Goal: Task Accomplishment & Management: Use online tool/utility

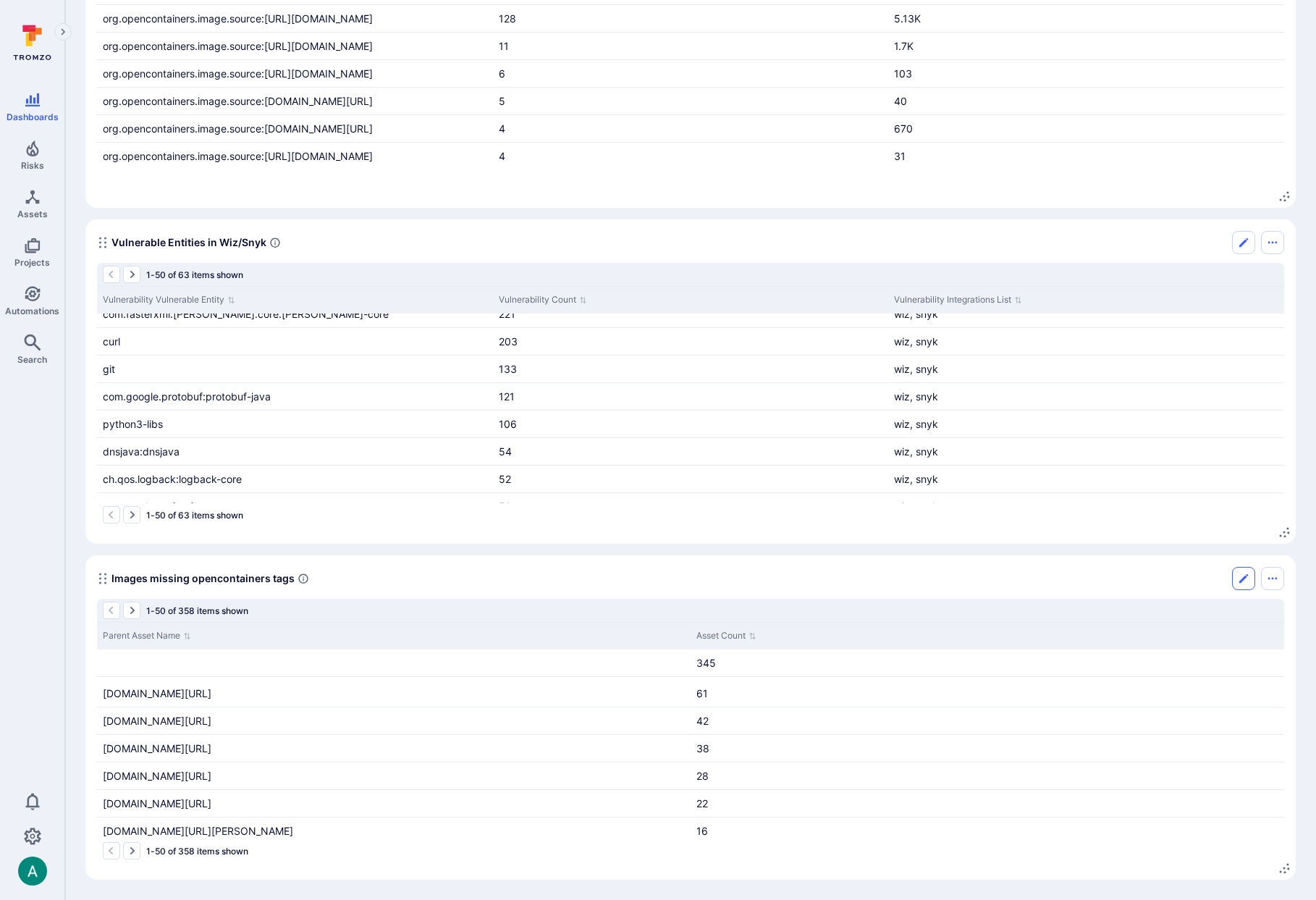
click at [1246, 574] on icon "Edit" at bounding box center [1243, 578] width 9 height 9
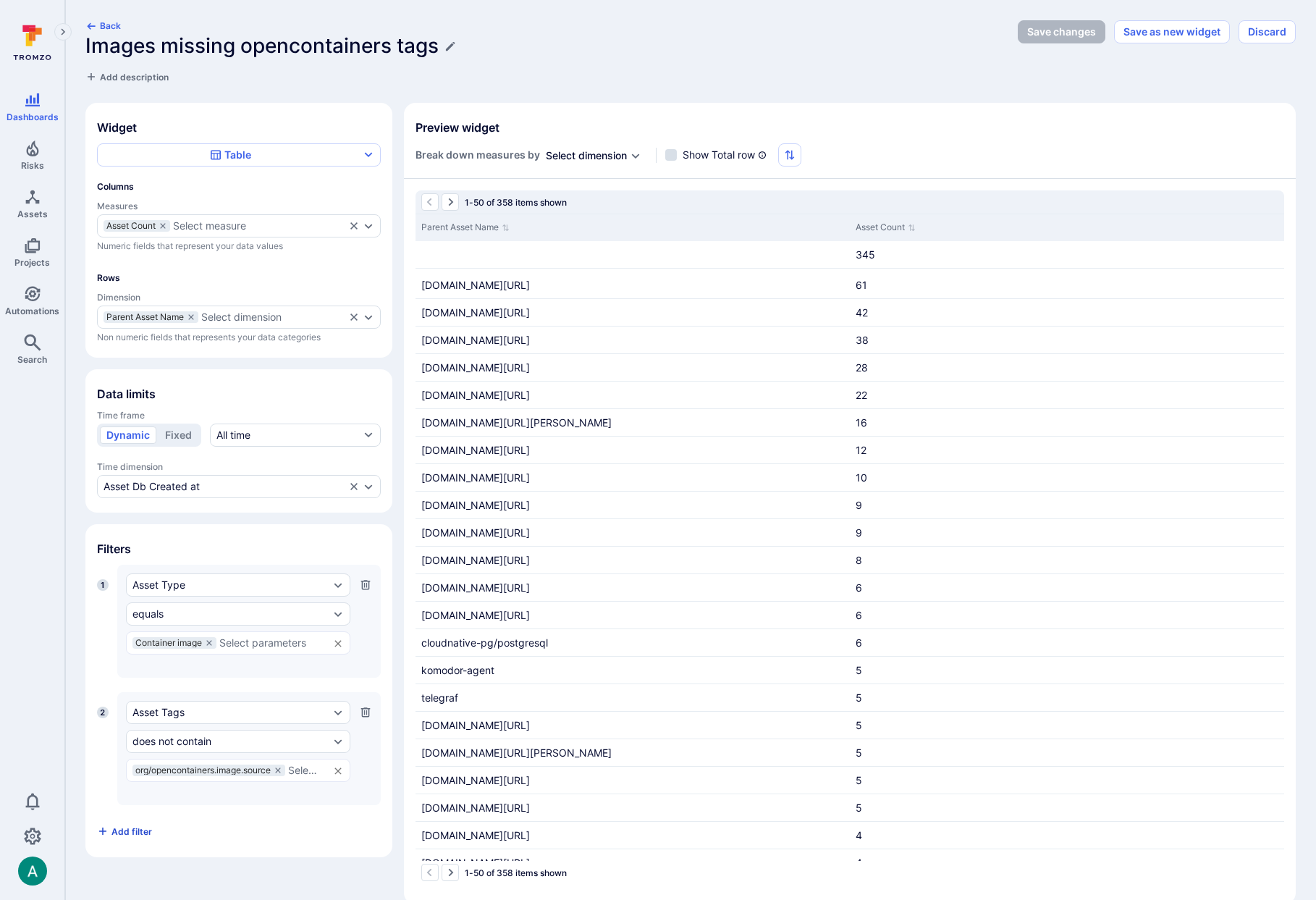
click at [132, 827] on span "Add filter" at bounding box center [132, 831] width 40 height 11
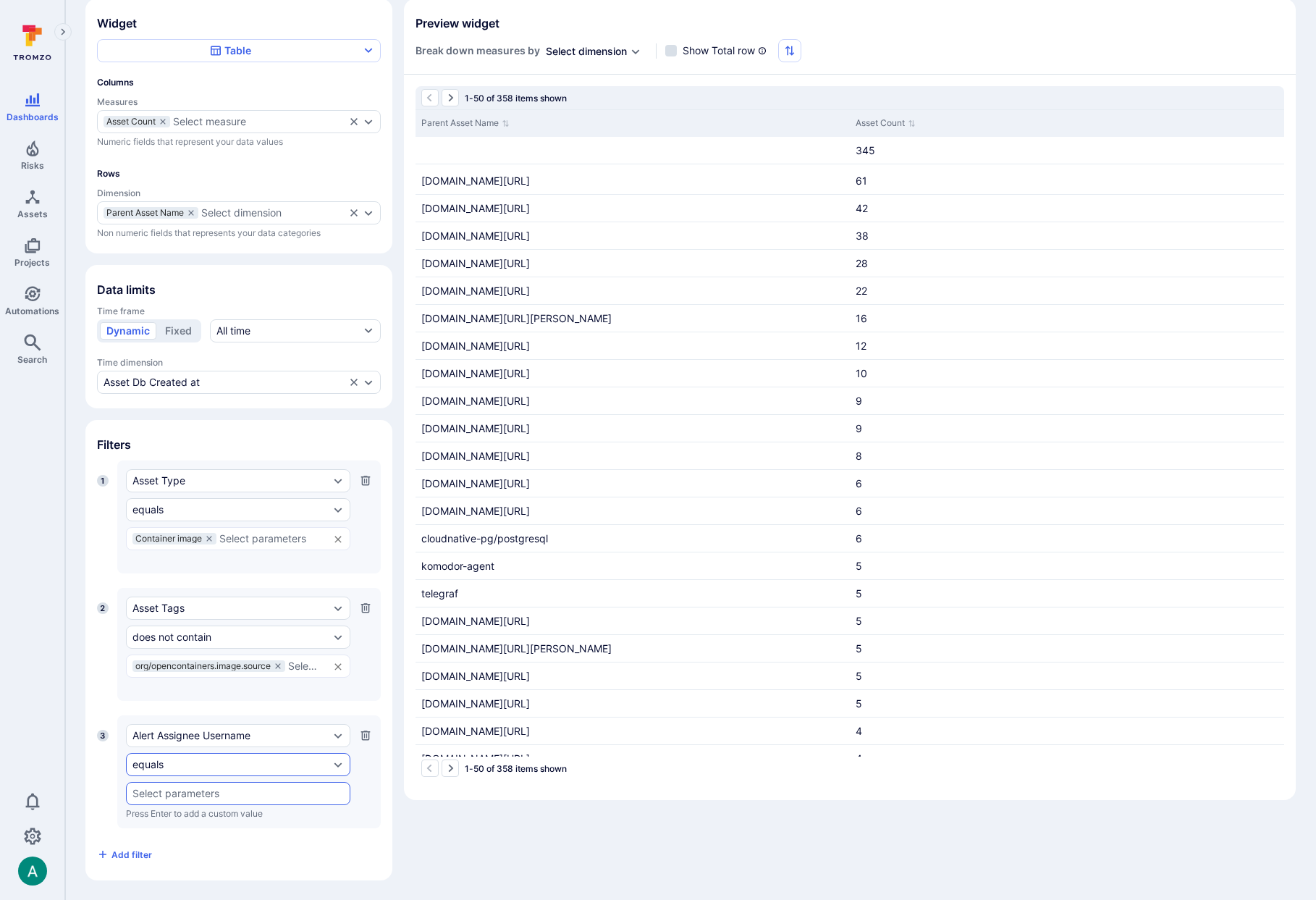
scroll to position [105, 0]
click at [189, 735] on div "Alert Assignee Username" at bounding box center [230, 735] width 197 height 11
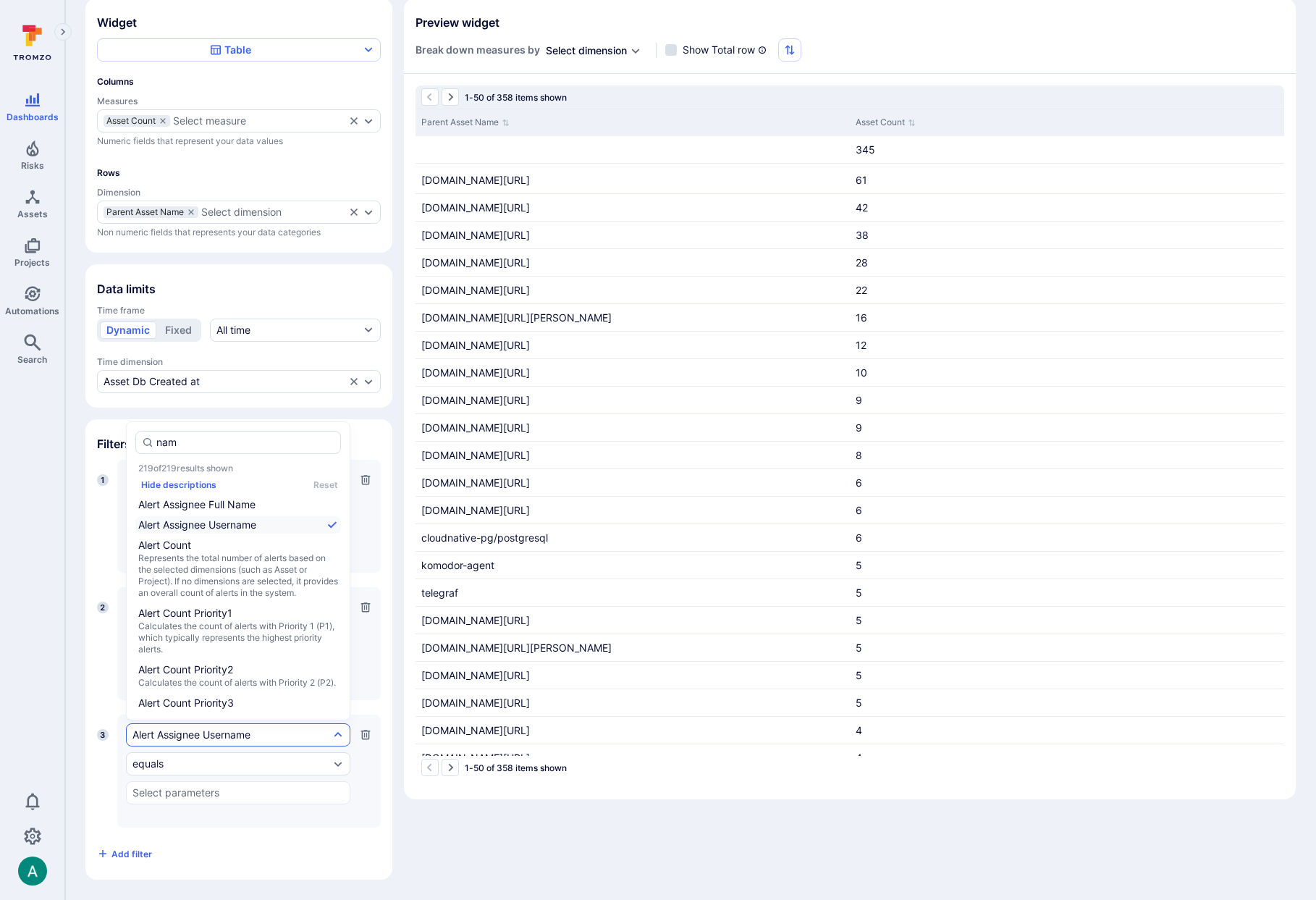
type input "name"
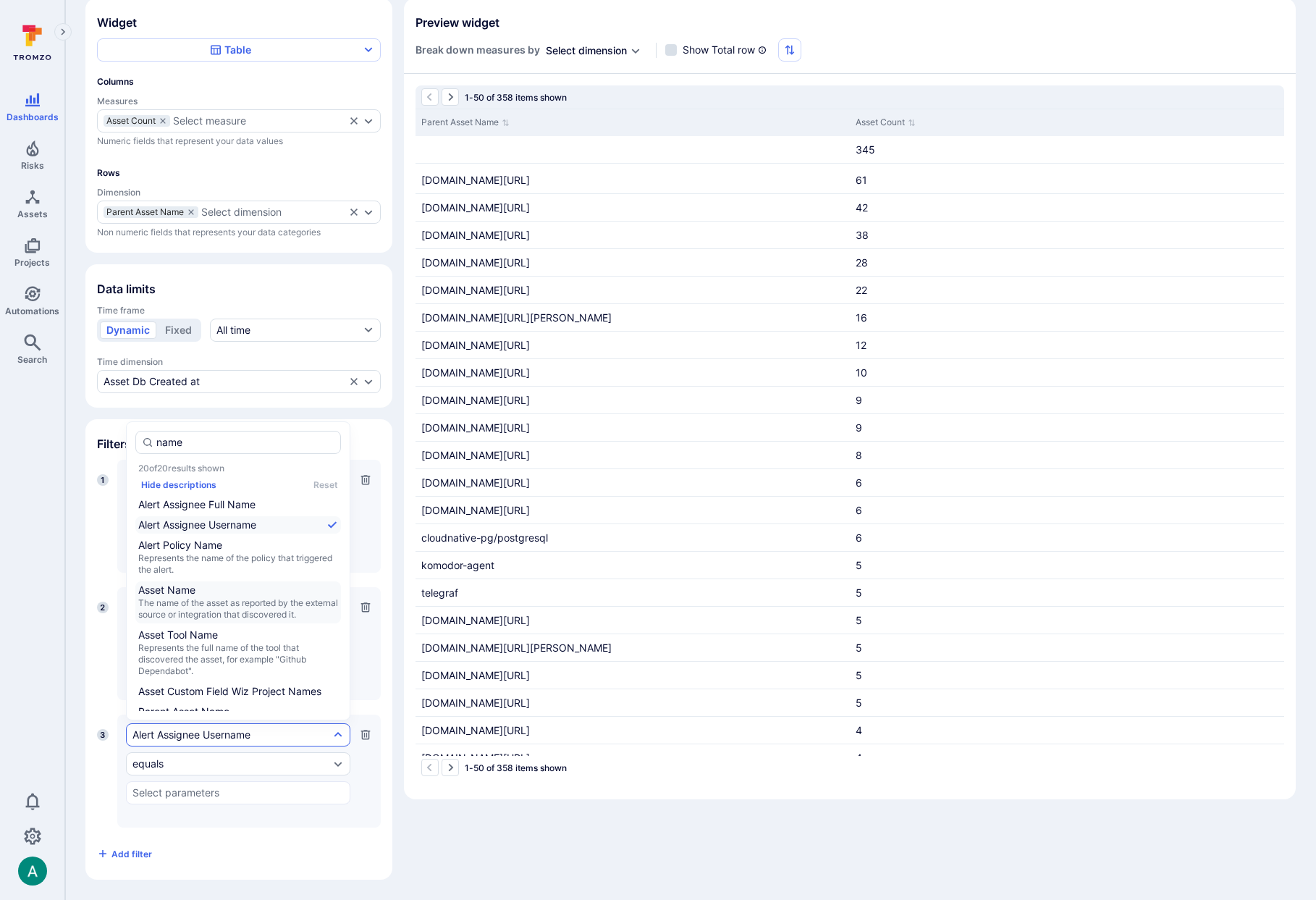
click at [203, 605] on span "The name of the asset as reported by the external source or integration that di…" at bounding box center [238, 608] width 200 height 23
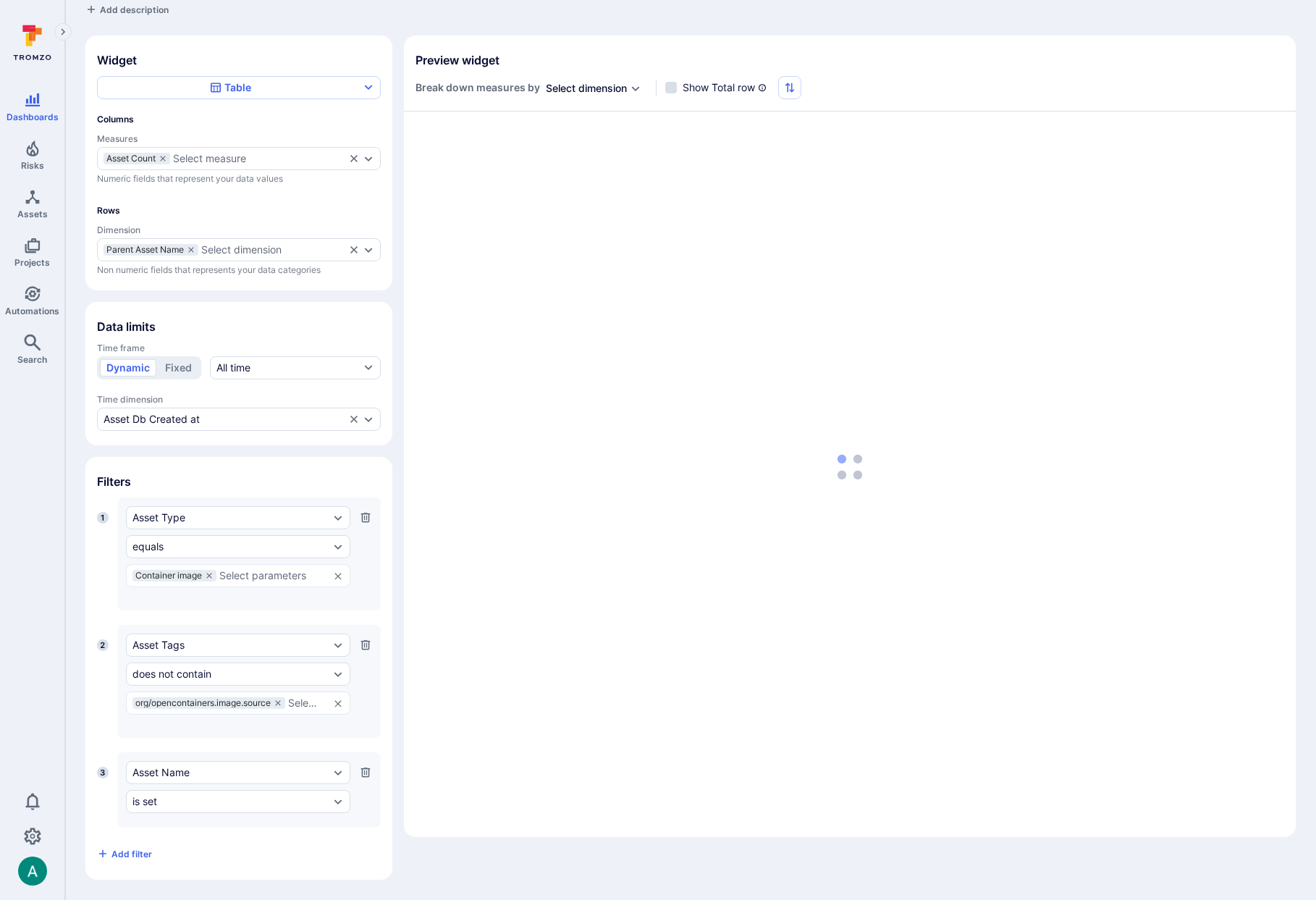
scroll to position [67, 0]
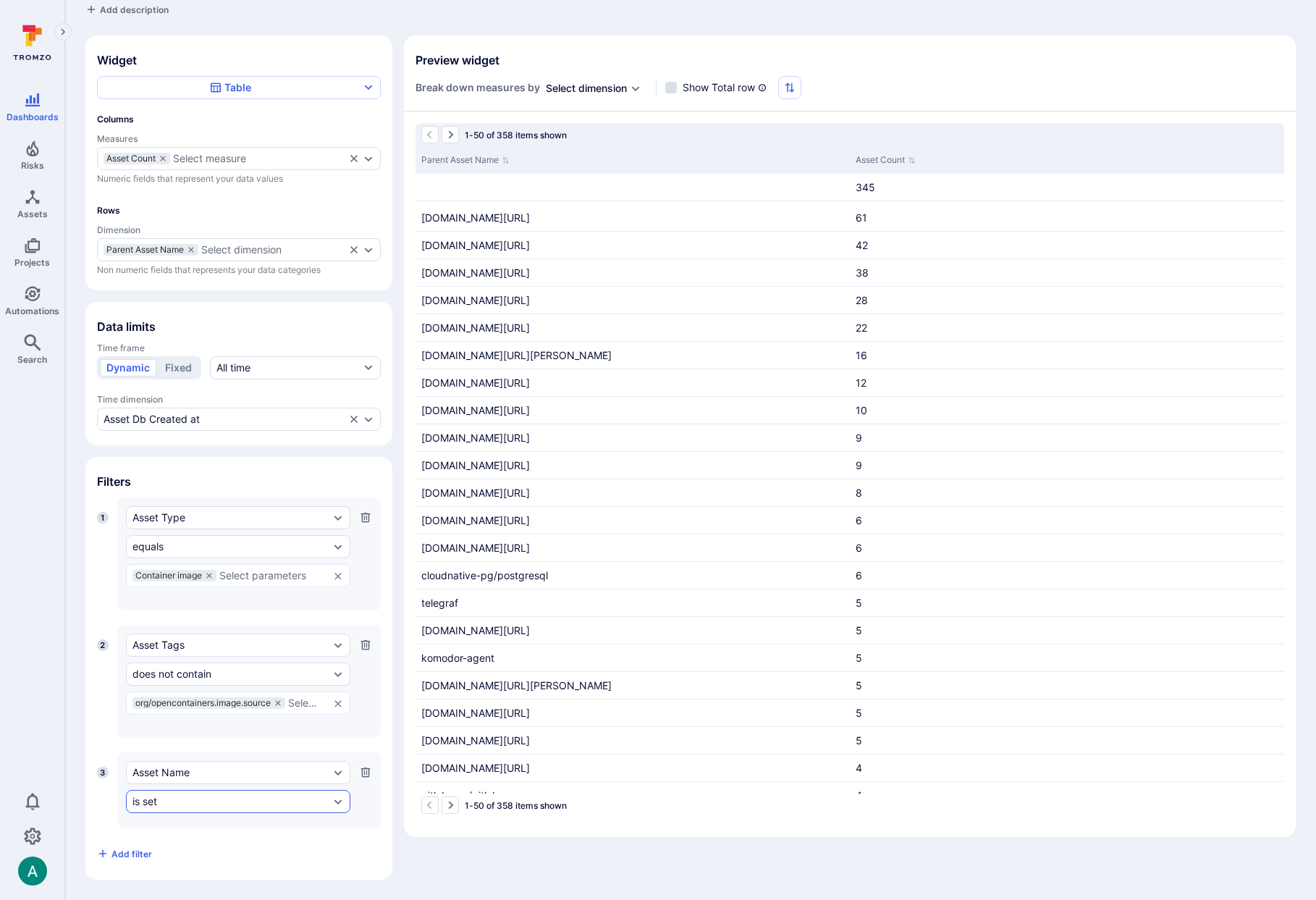
click at [200, 795] on div "is set" at bounding box center [238, 801] width 224 height 23
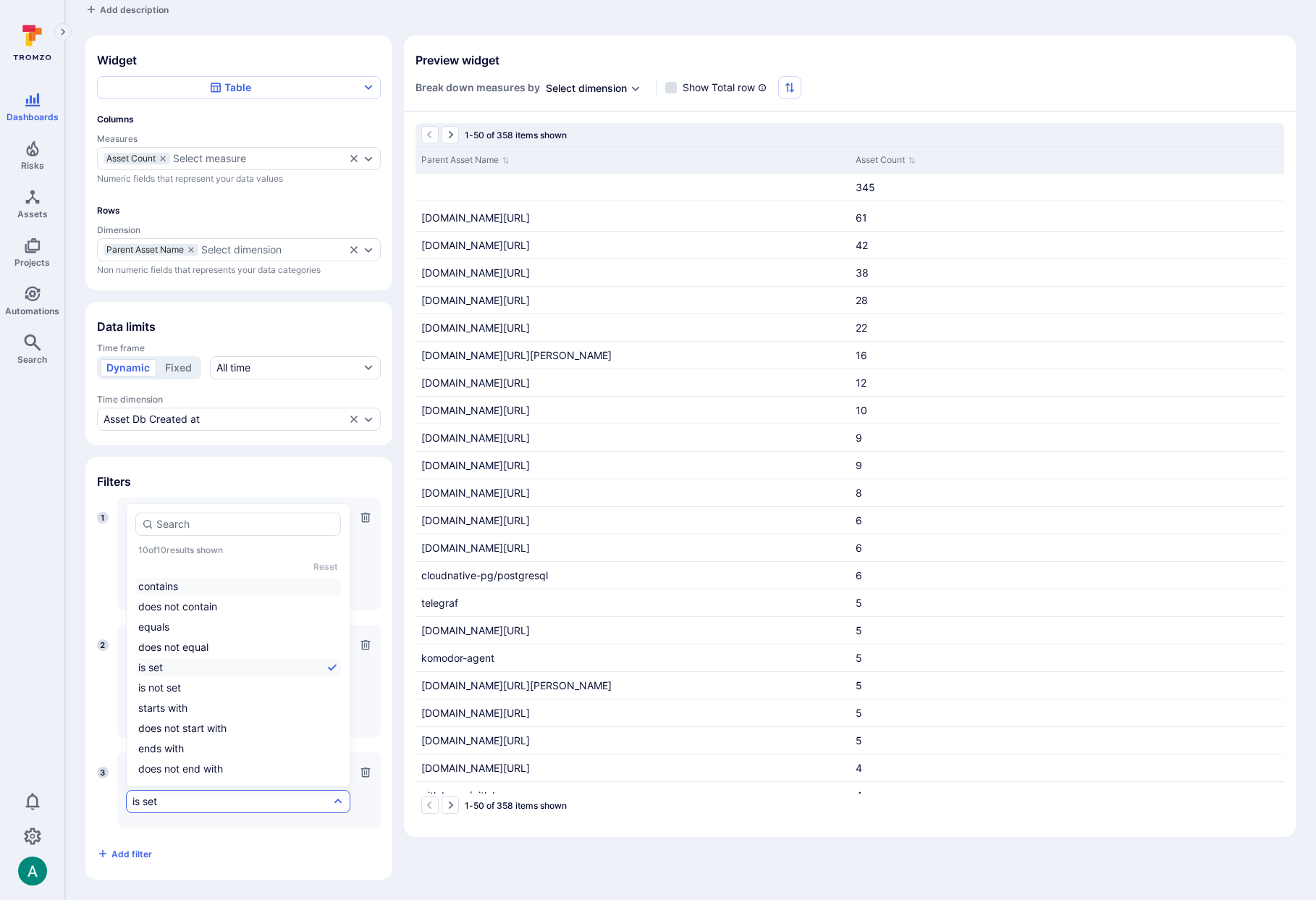
click at [212, 580] on li "contains" at bounding box center [238, 586] width 206 height 17
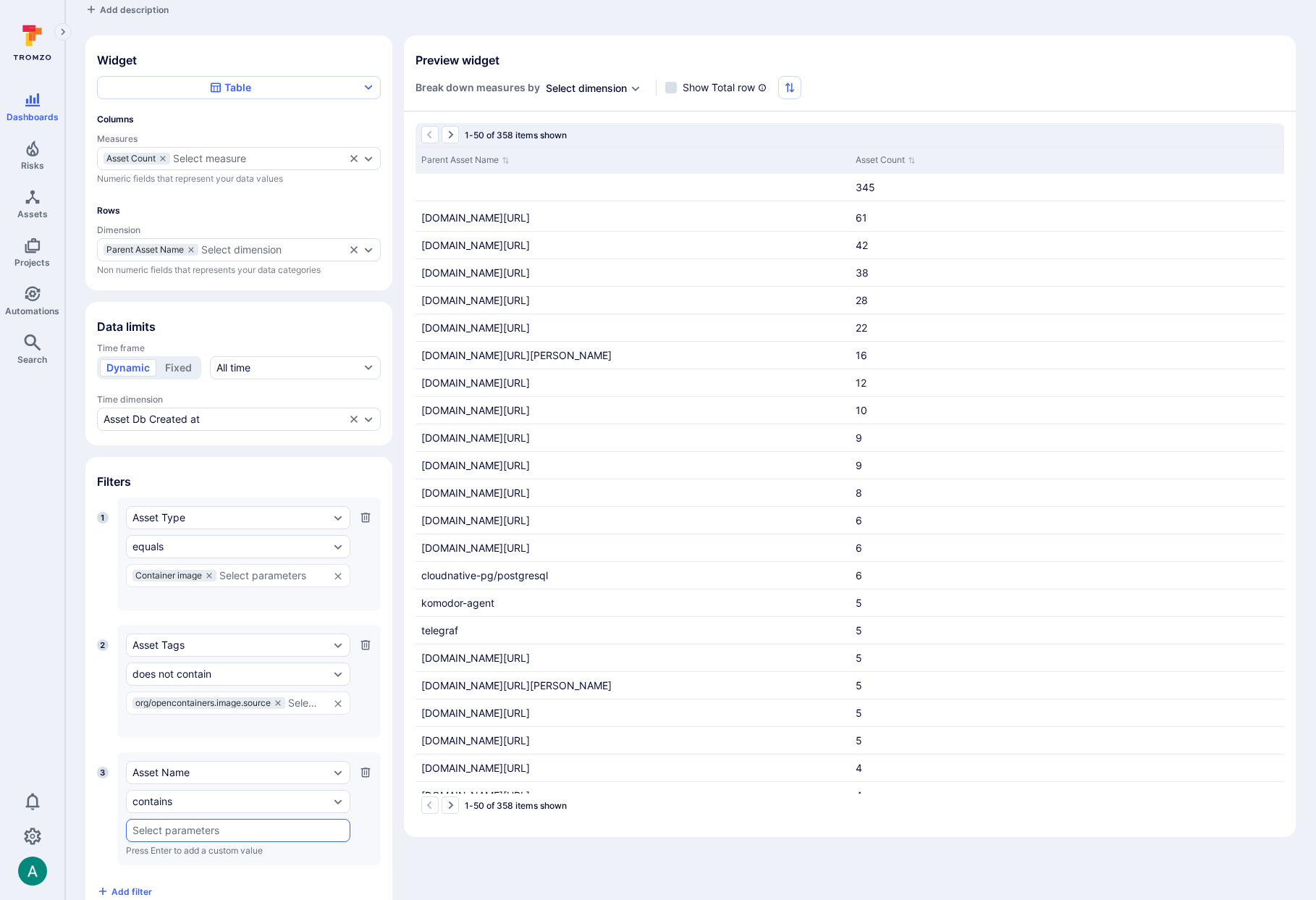
click at [191, 828] on input "text" at bounding box center [238, 830] width 212 height 11
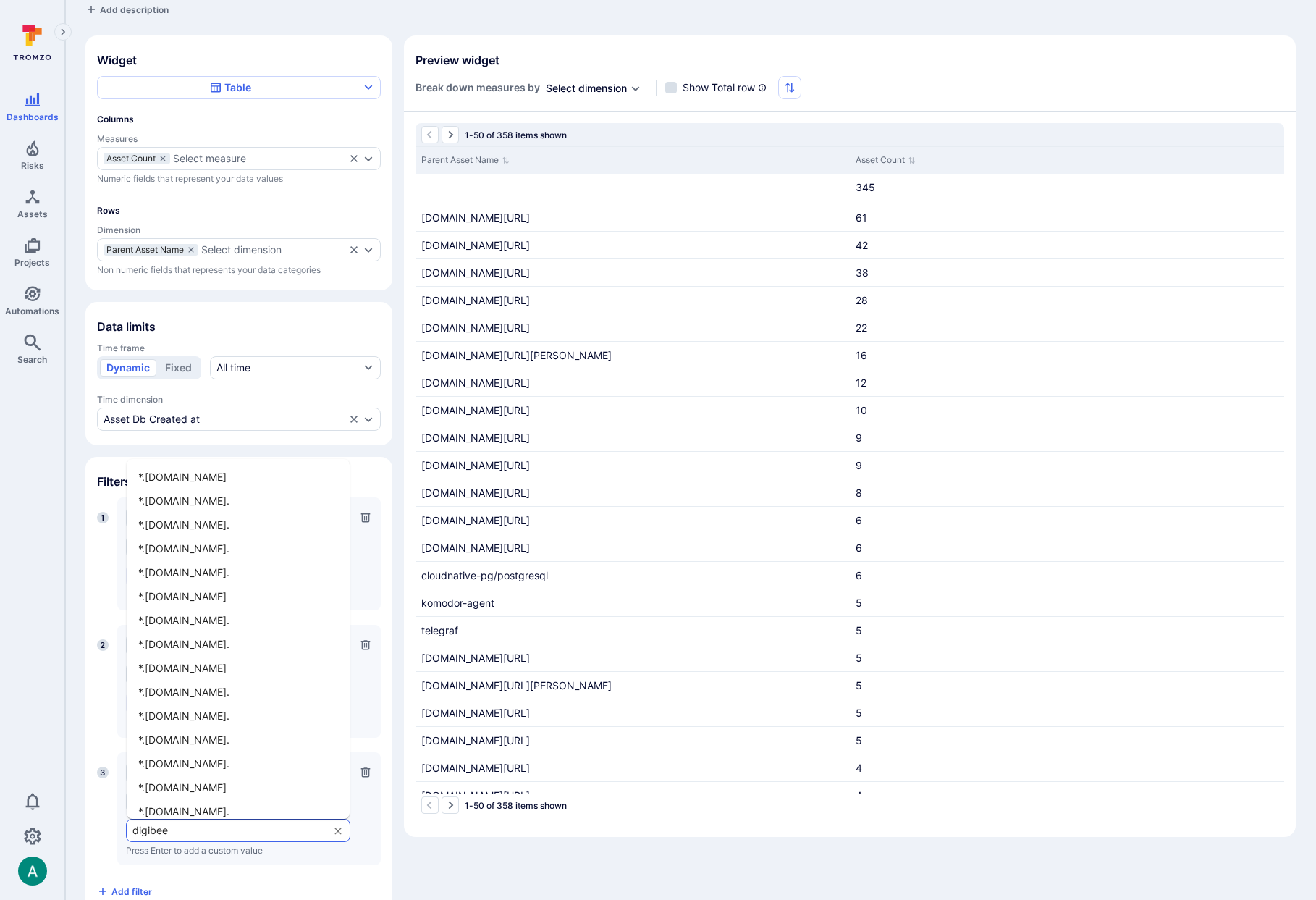
type input "digibee"
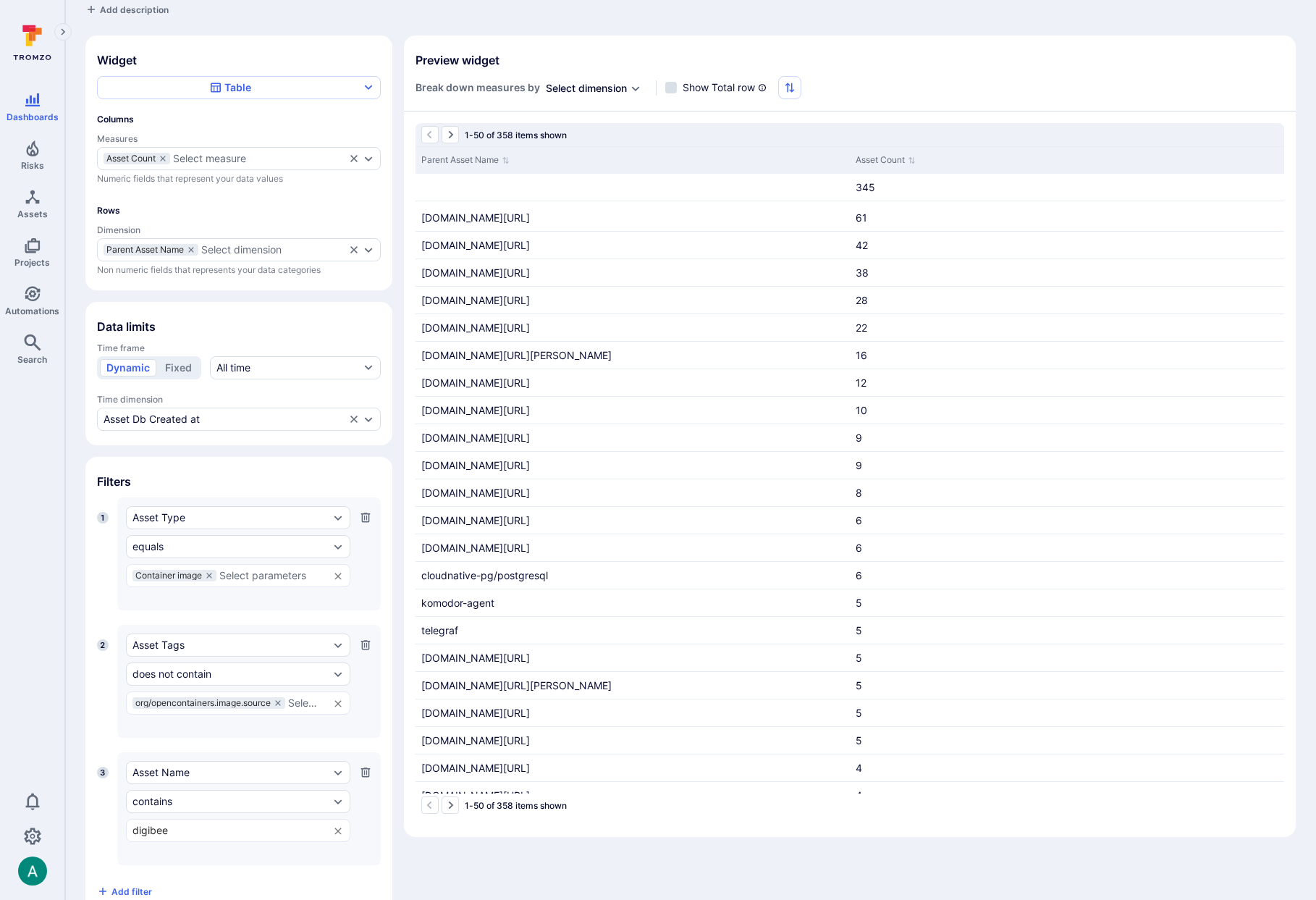
click at [183, 867] on div "1 Asset Type equals Container image ​ Press Enter to add a custom value 2 Asset…" at bounding box center [239, 700] width 283 height 405
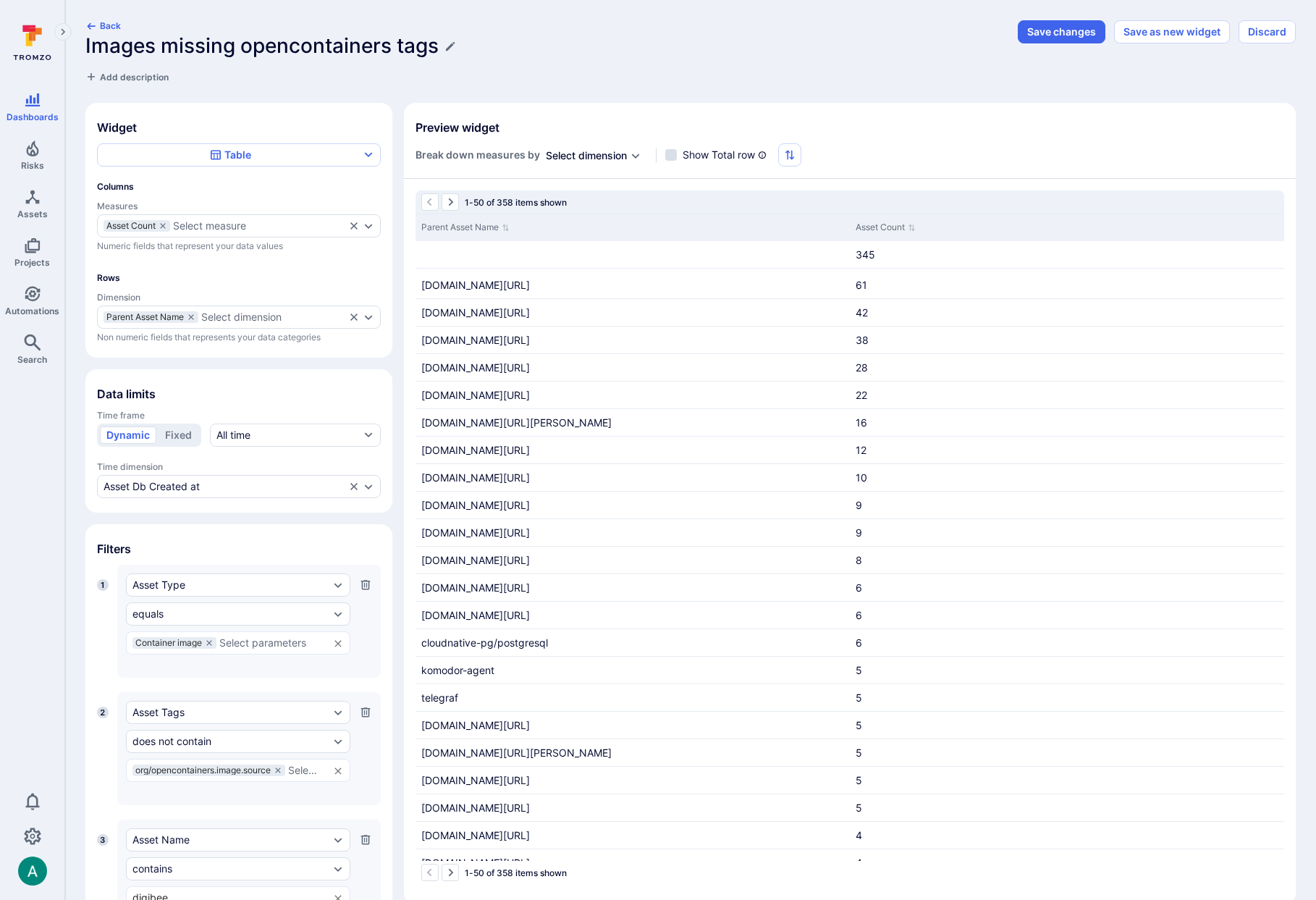
scroll to position [105, 0]
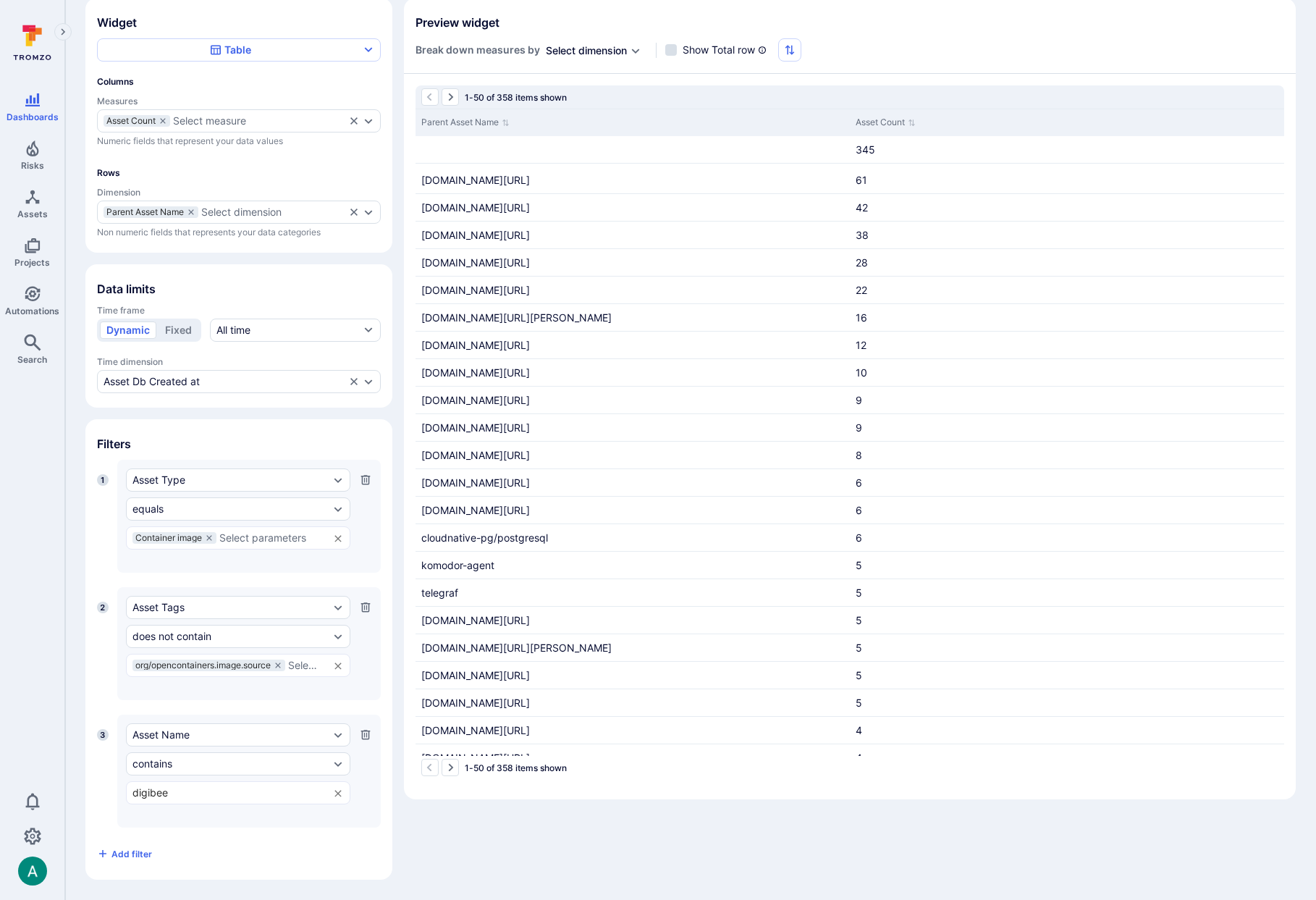
click at [198, 819] on div "Asset Name contains digibee ​ Press Enter to add a custom value" at bounding box center [249, 771] width 263 height 113
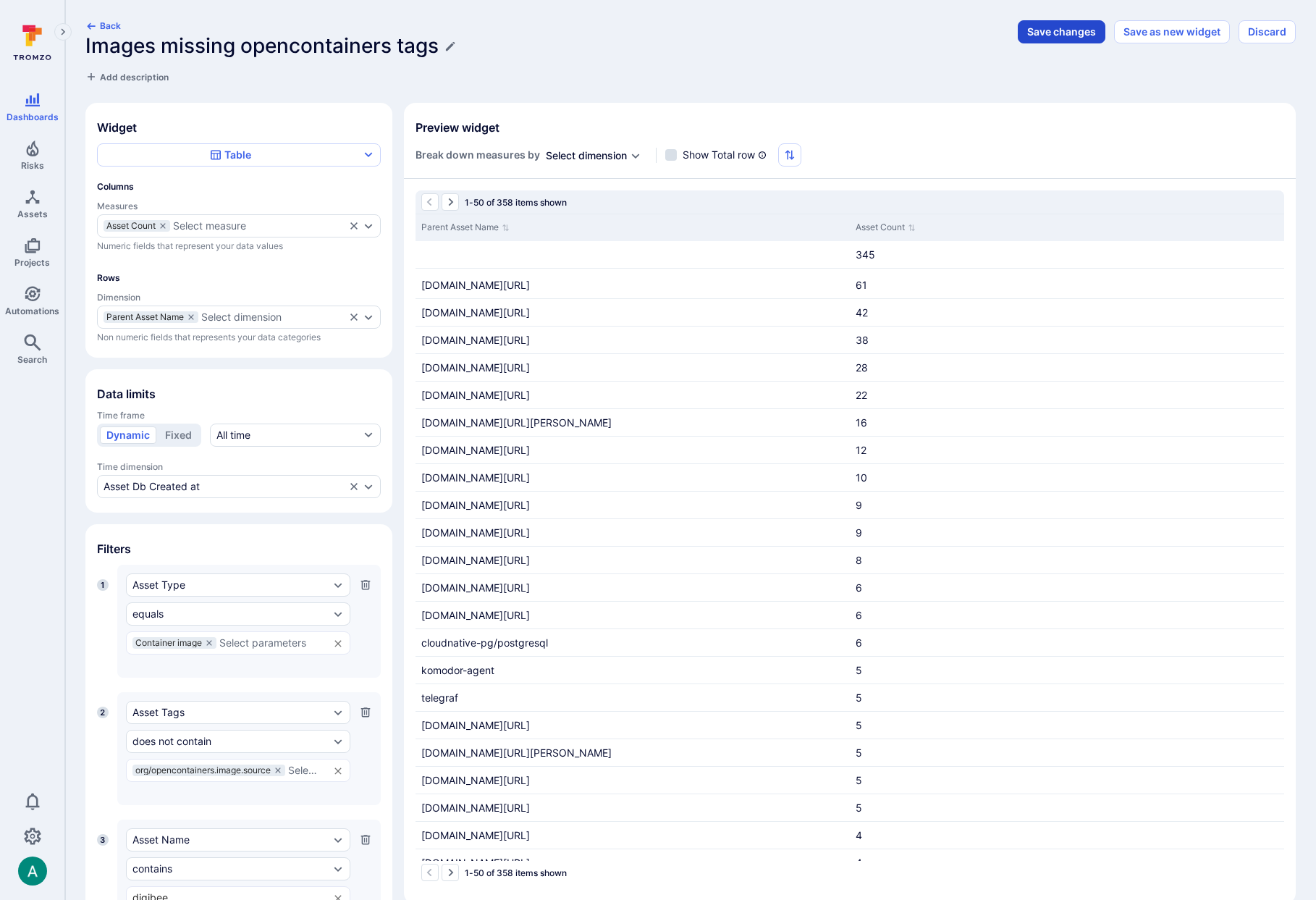
click at [1059, 36] on button "Save changes" at bounding box center [1061, 31] width 87 height 23
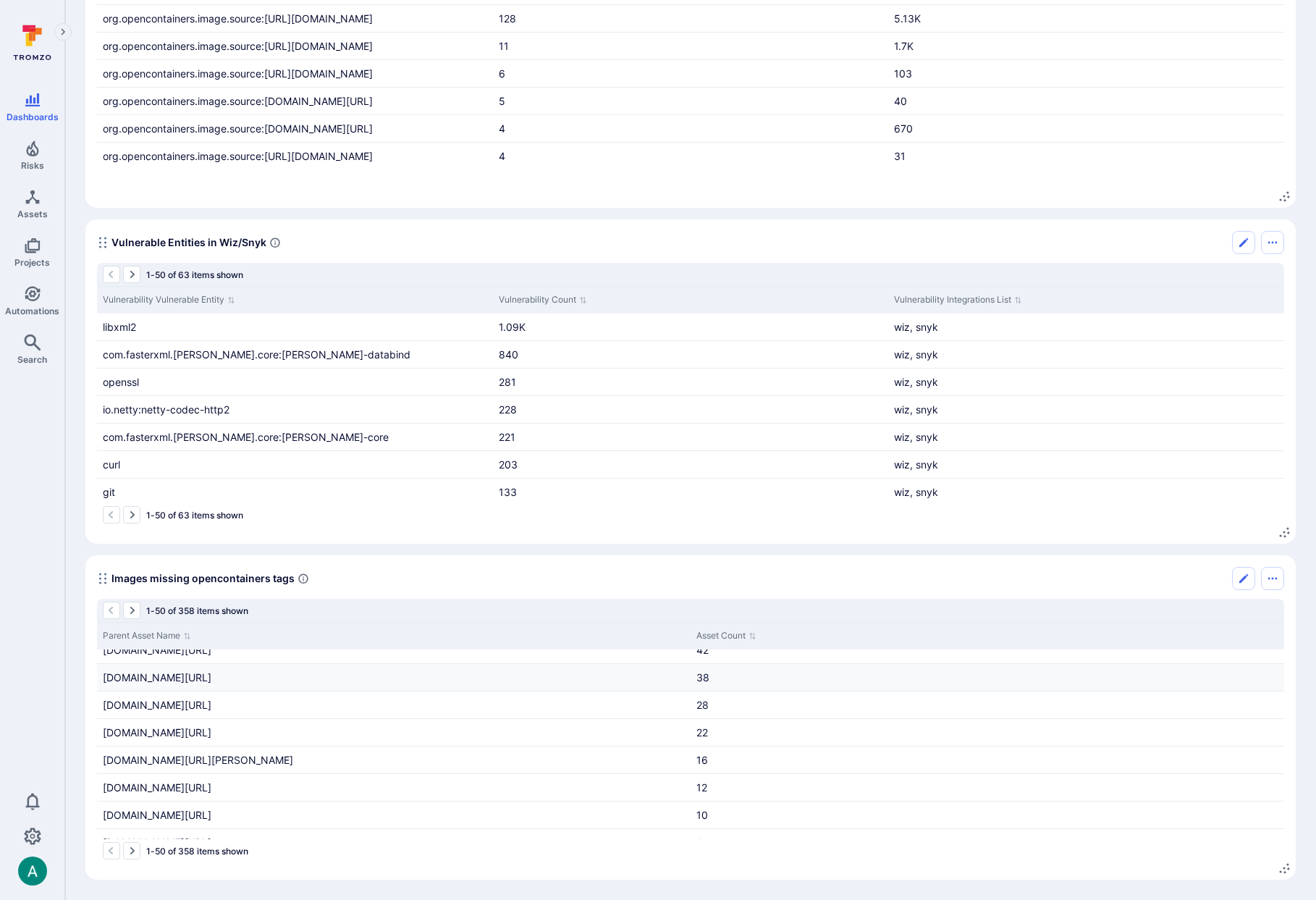
scroll to position [76, 0]
click at [701, 729] on link "22" at bounding box center [701, 728] width 11 height 12
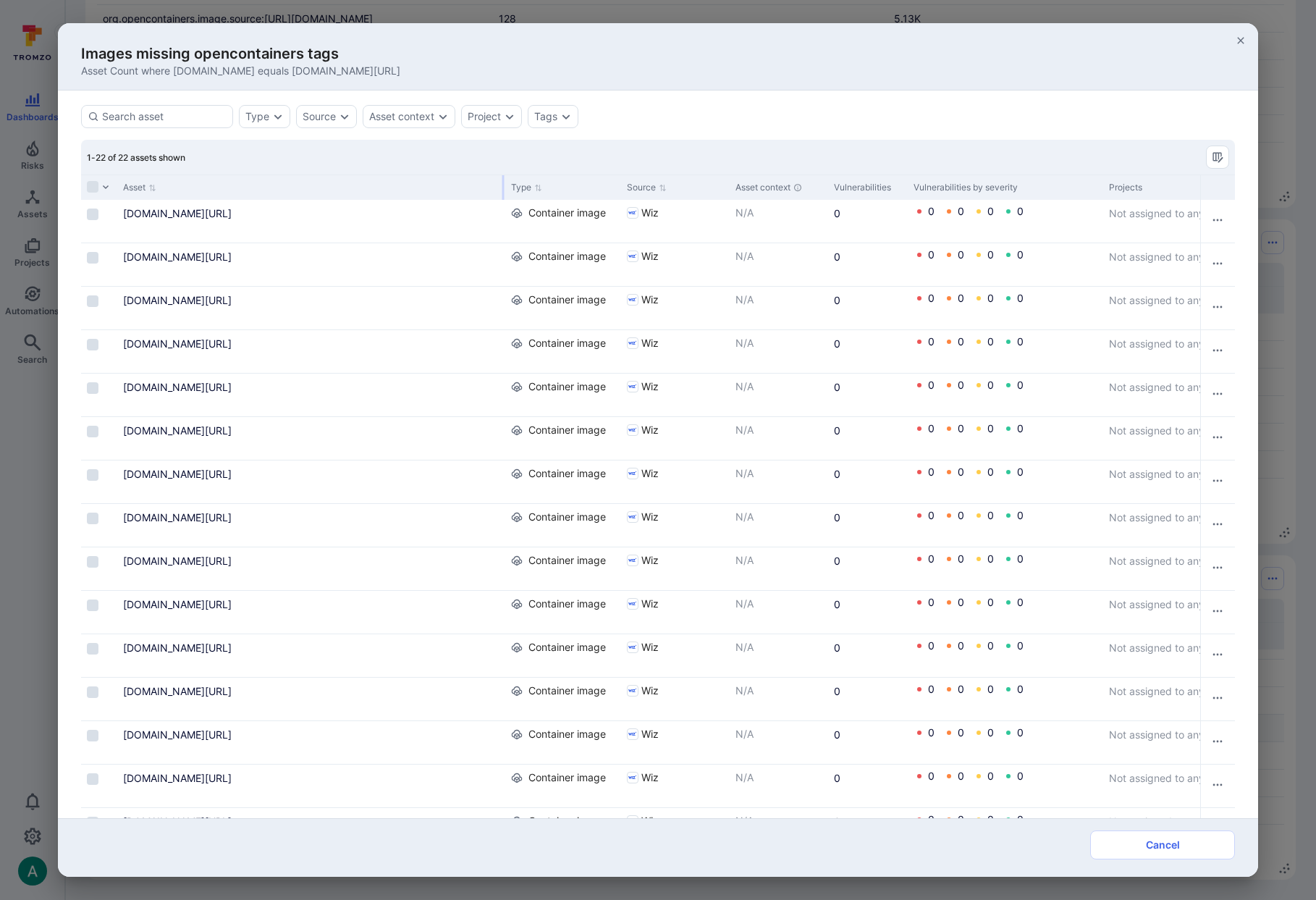
drag, startPoint x: 273, startPoint y: 184, endPoint x: 502, endPoint y: 192, distance: 229.1
click at [502, 192] on div at bounding box center [503, 187] width 2 height 25
click at [1239, 38] on icon "button" at bounding box center [1240, 40] width 7 height 7
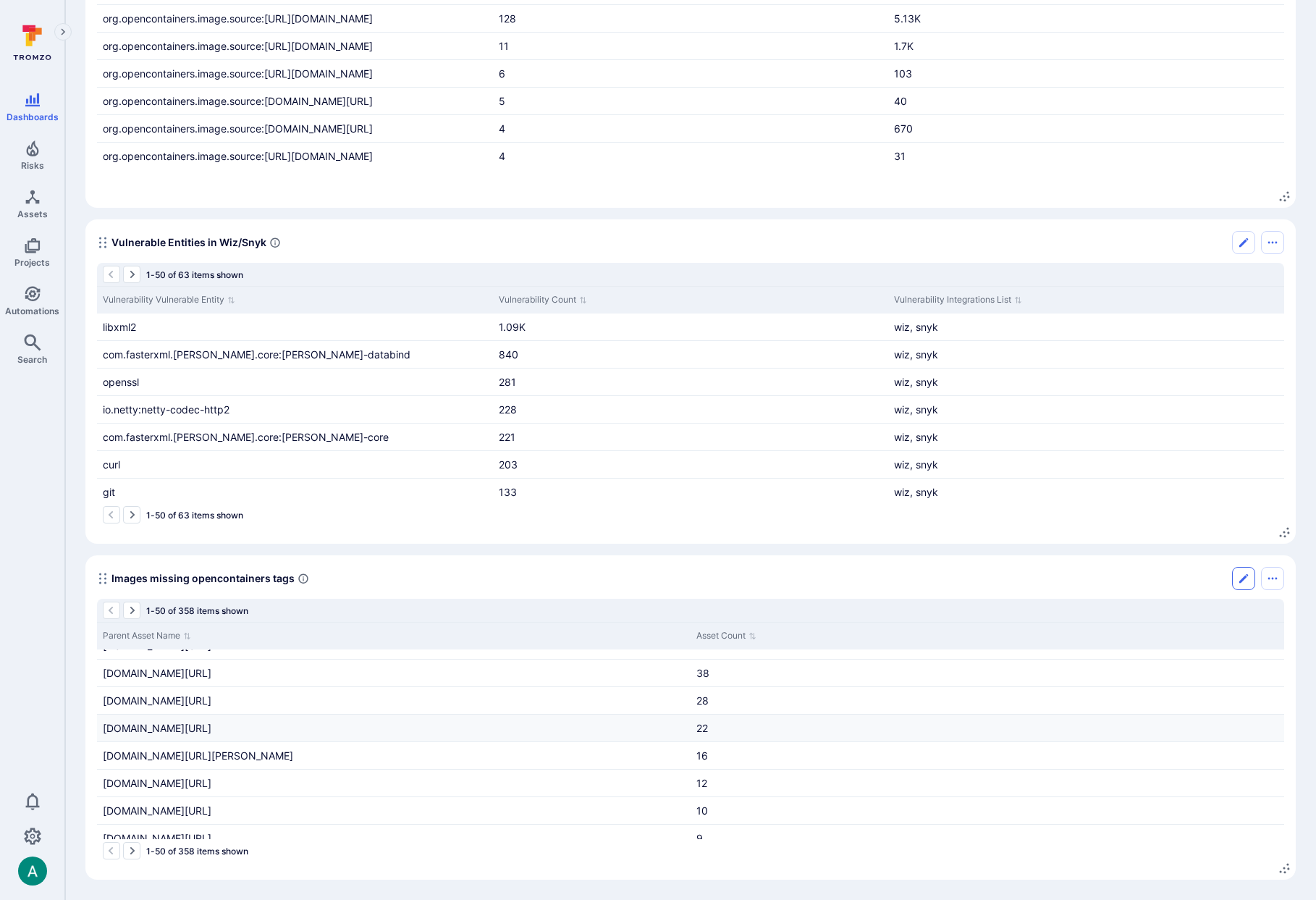
click at [1248, 575] on icon "Edit" at bounding box center [1243, 578] width 11 height 11
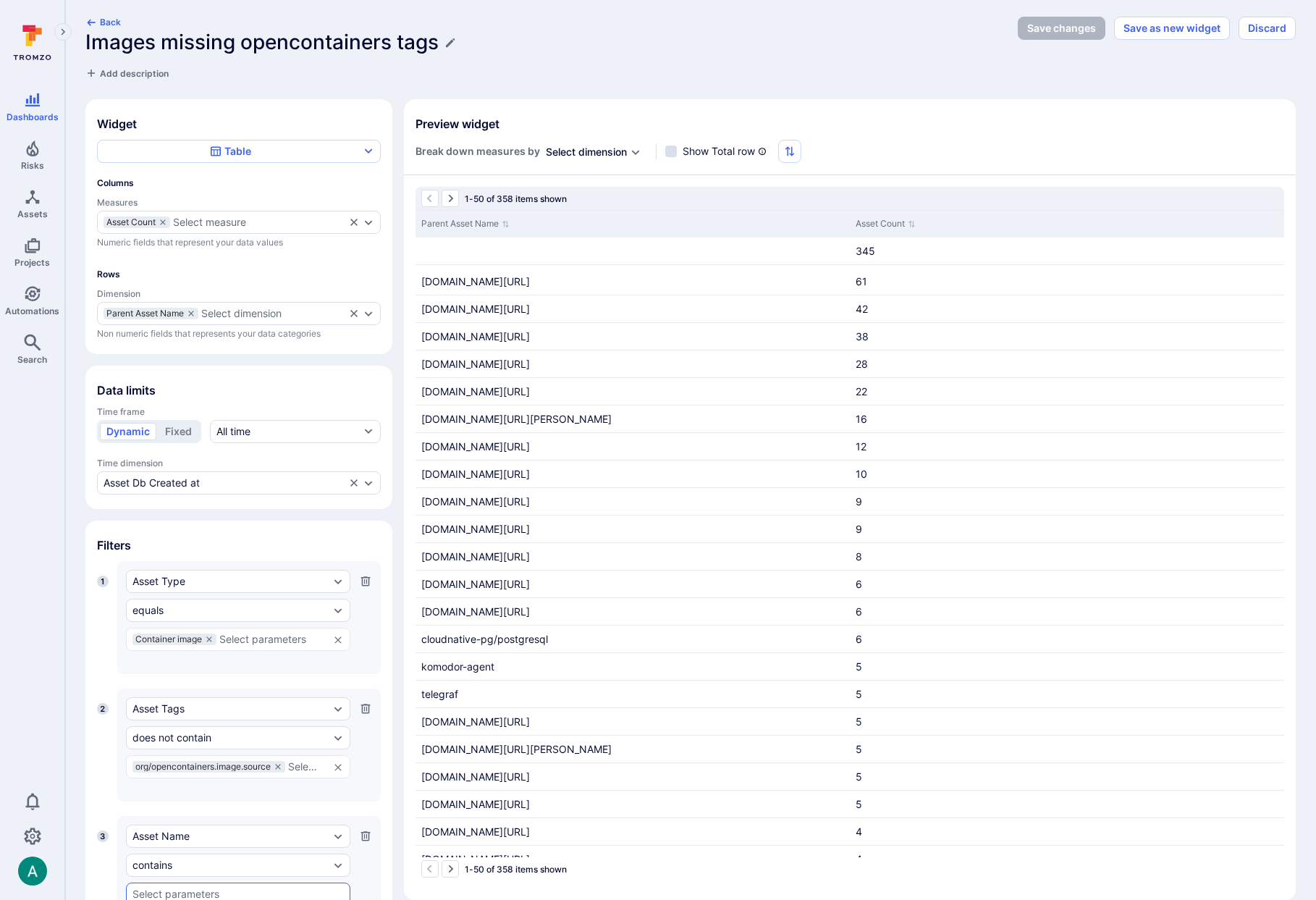
scroll to position [105, 0]
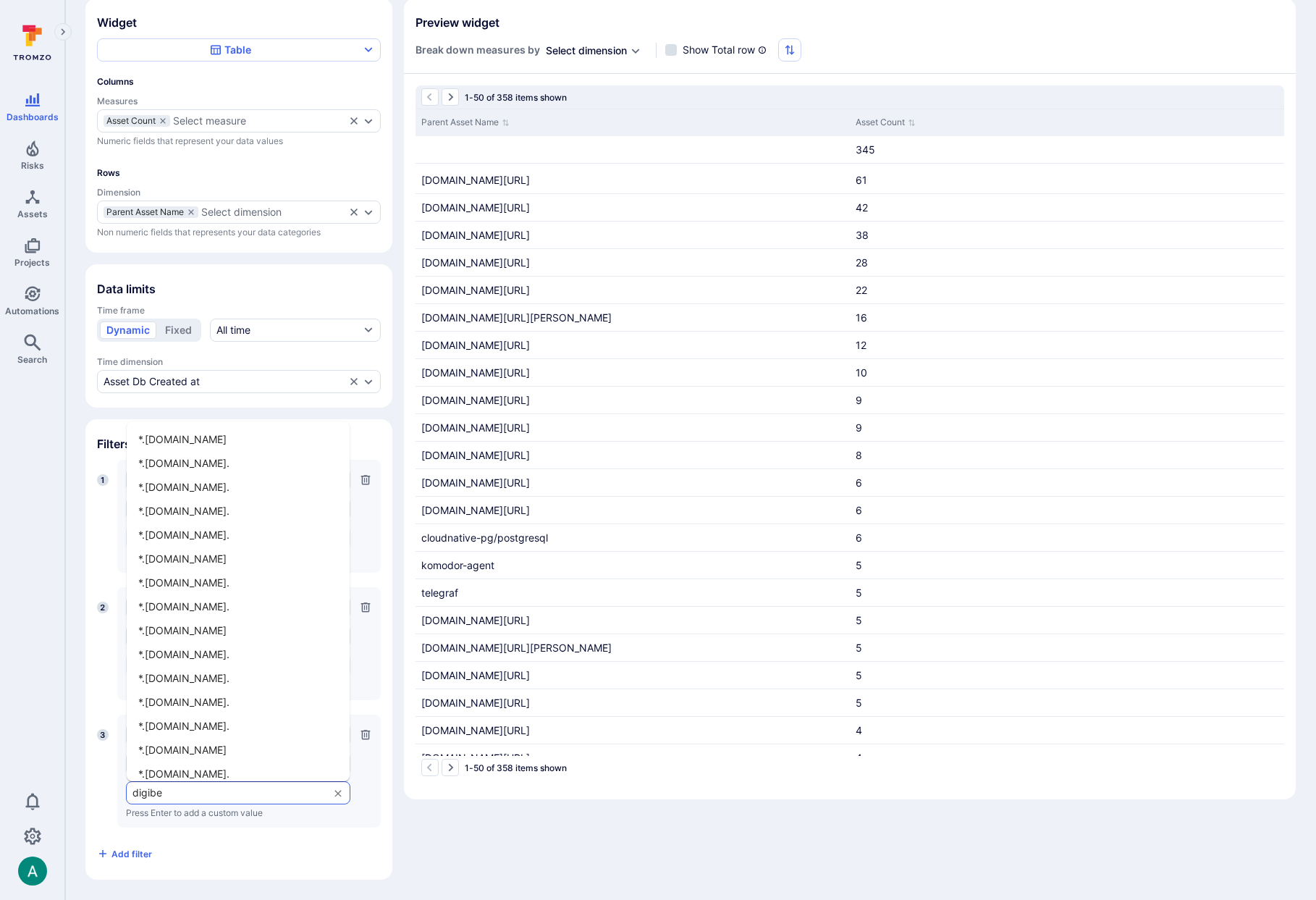
type input "digibee"
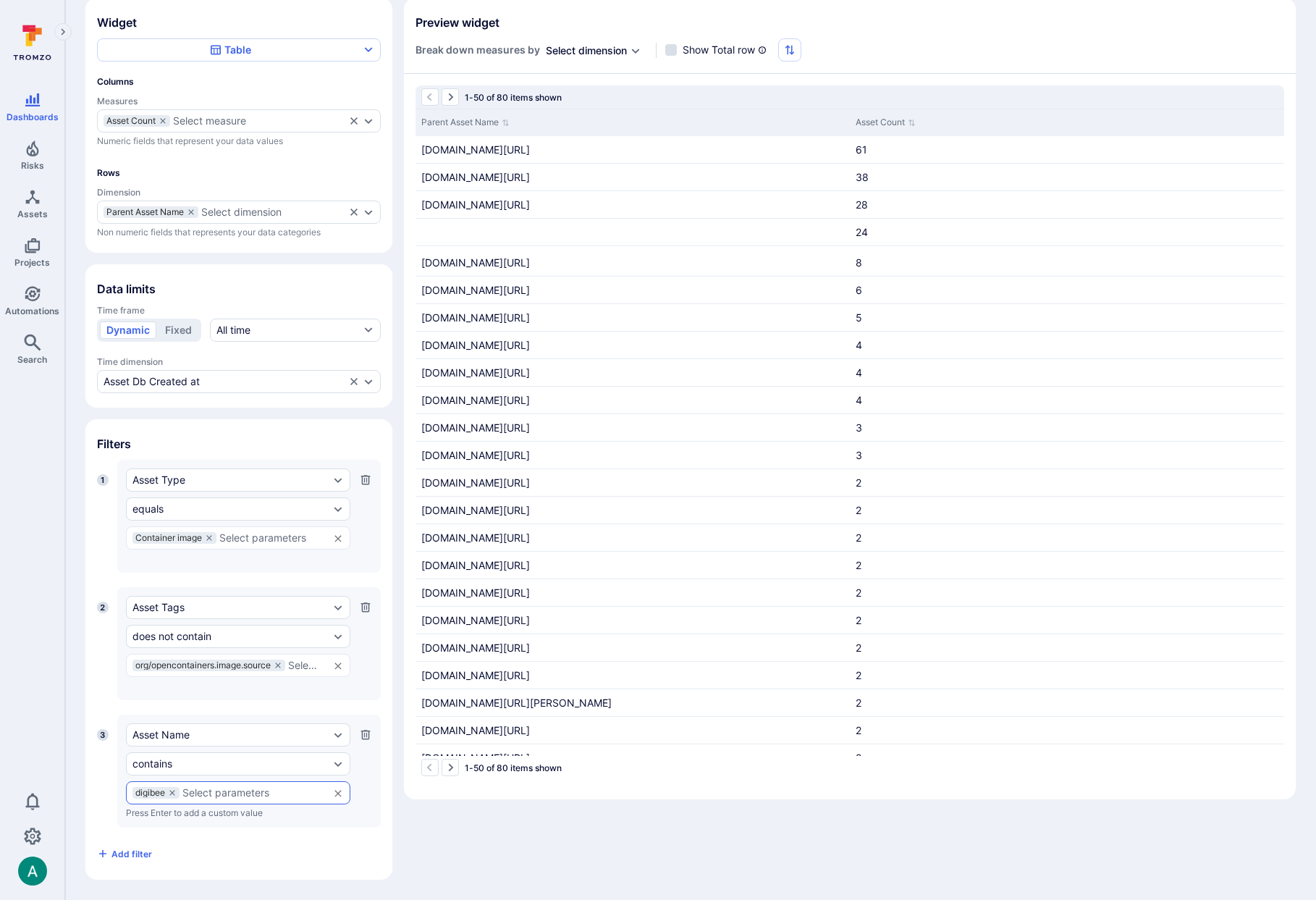
scroll to position [0, 0]
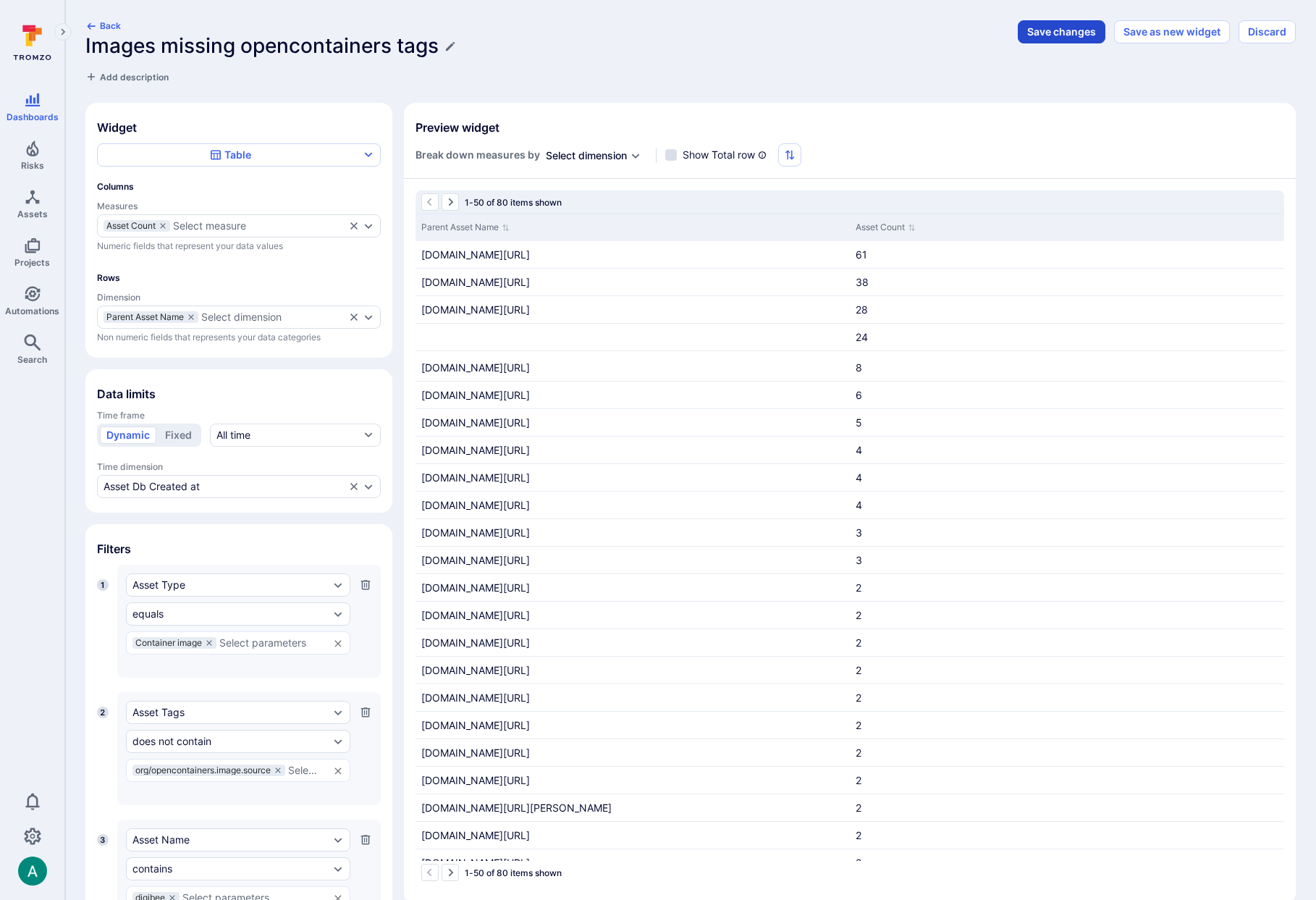
click at [1069, 31] on button "Save changes" at bounding box center [1061, 31] width 87 height 23
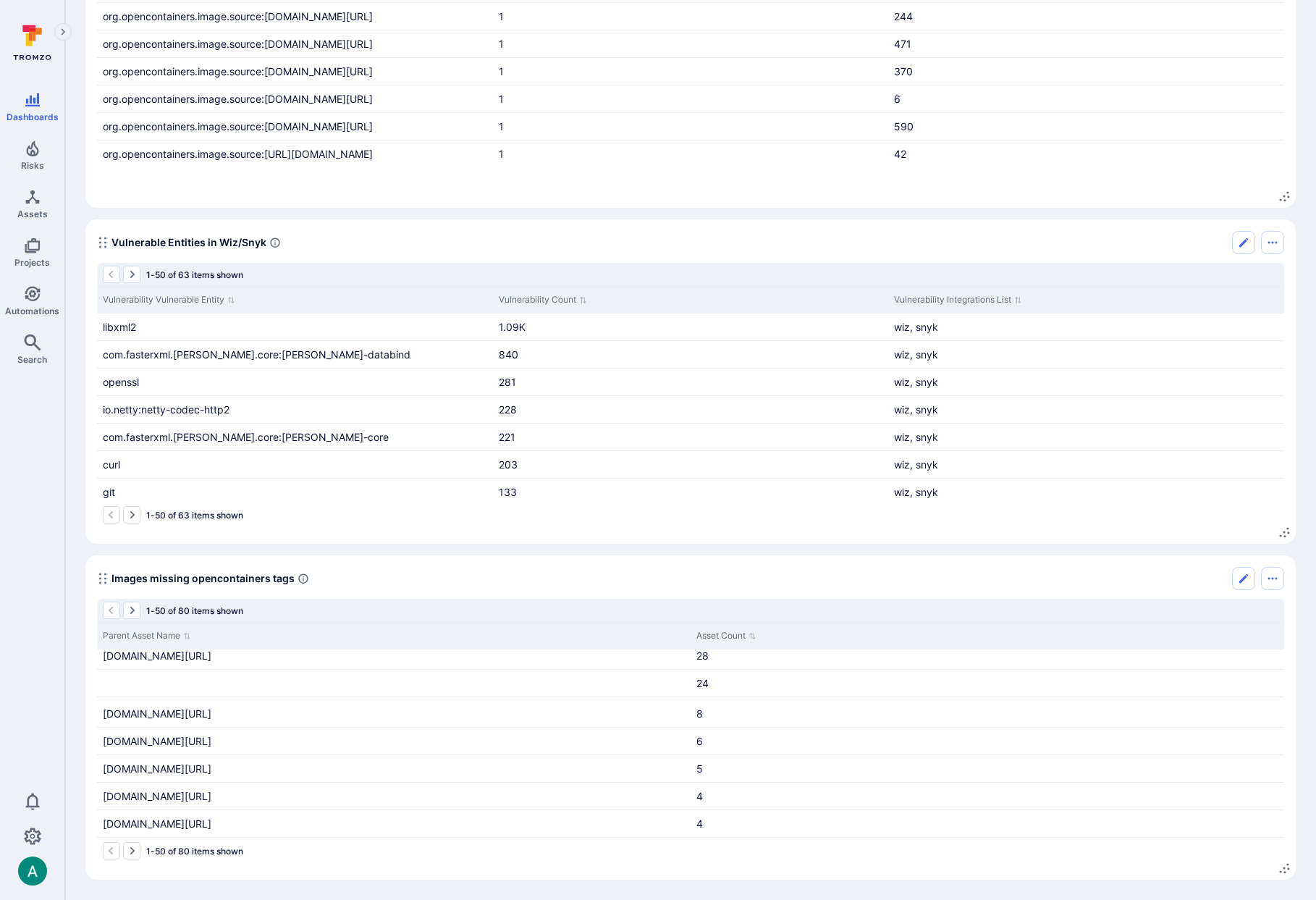
scroll to position [58, 0]
click at [1243, 576] on icon "Edit" at bounding box center [1243, 578] width 9 height 9
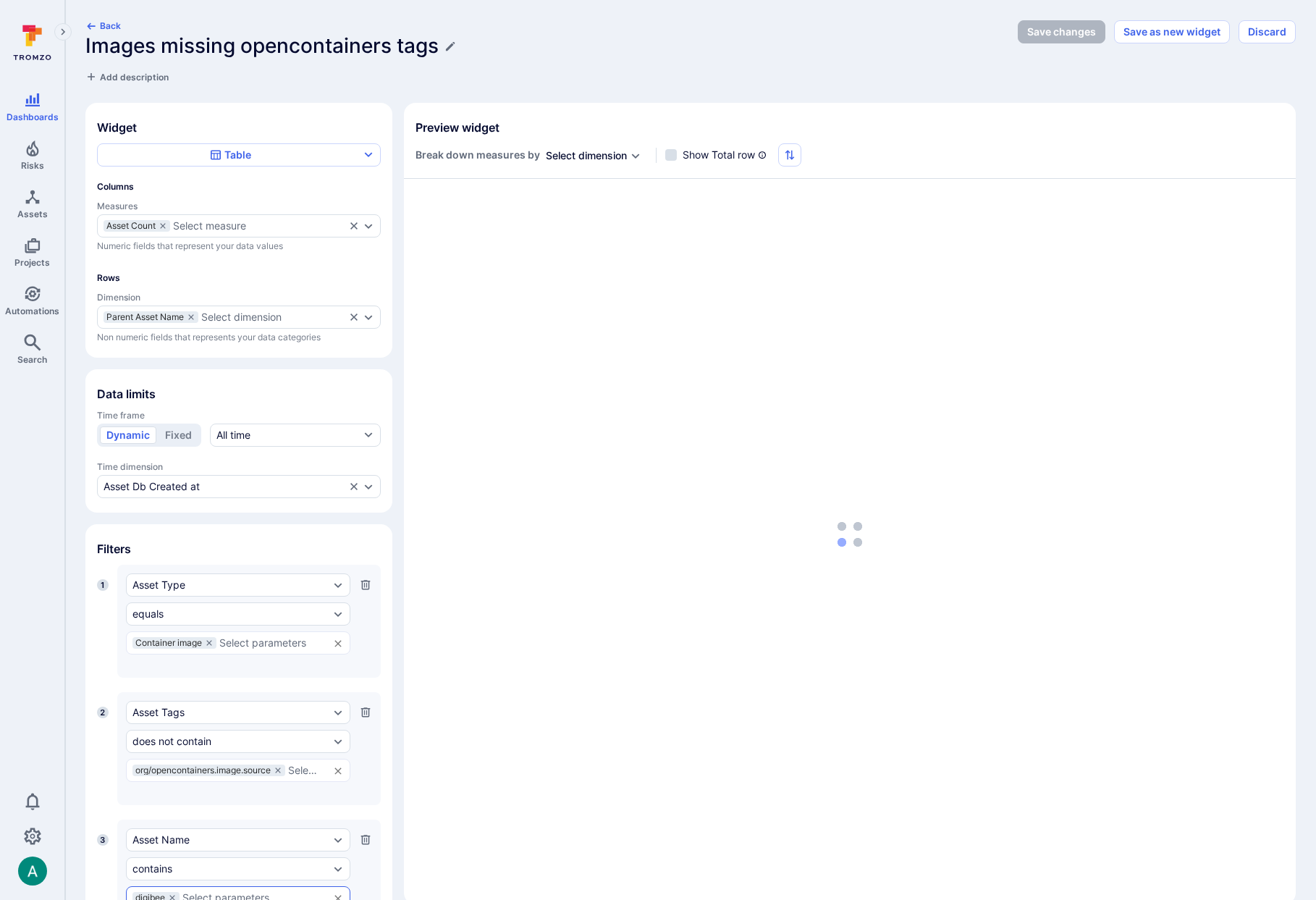
scroll to position [4, 0]
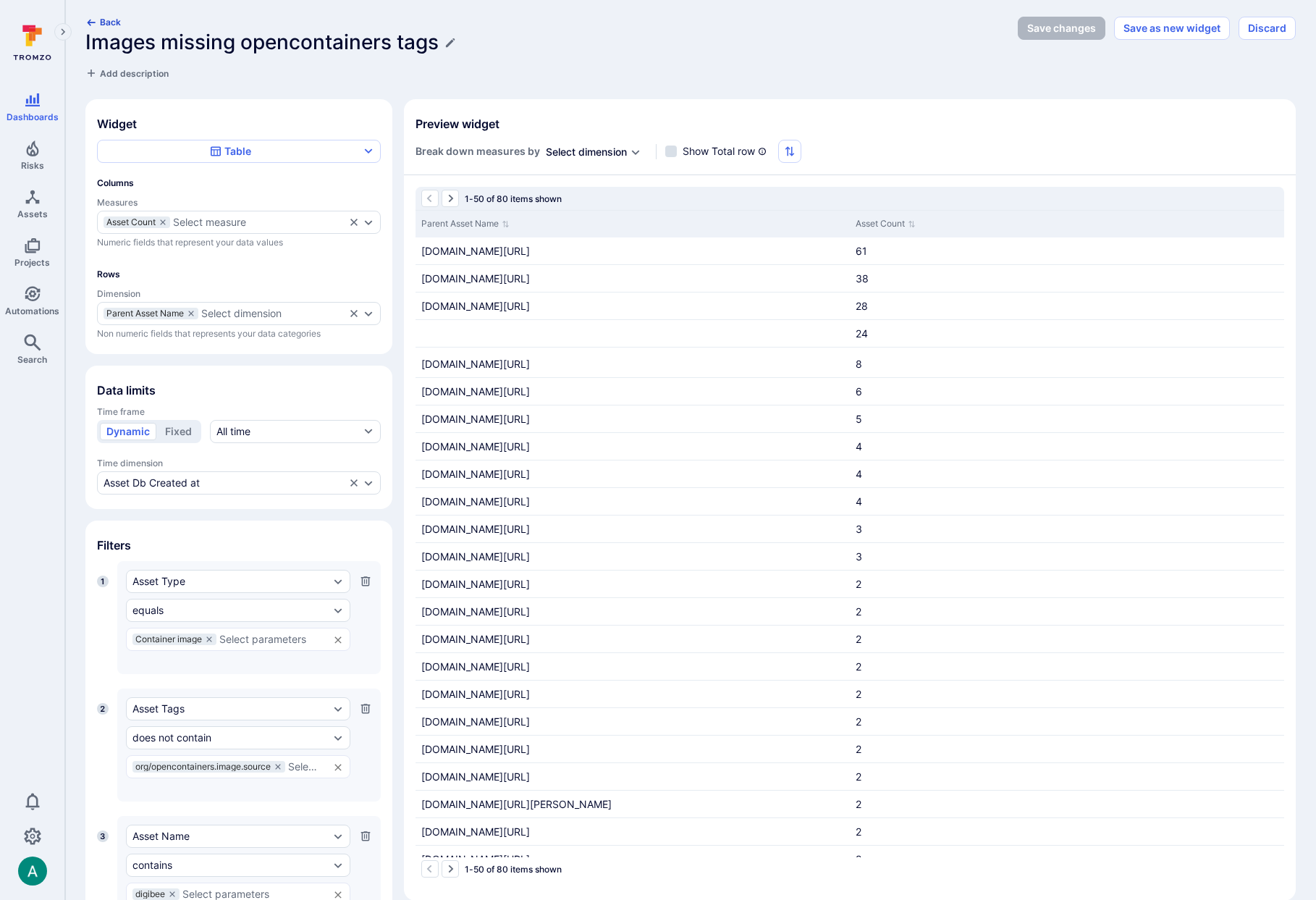
click at [100, 19] on button "Back" at bounding box center [102, 22] width 35 height 11
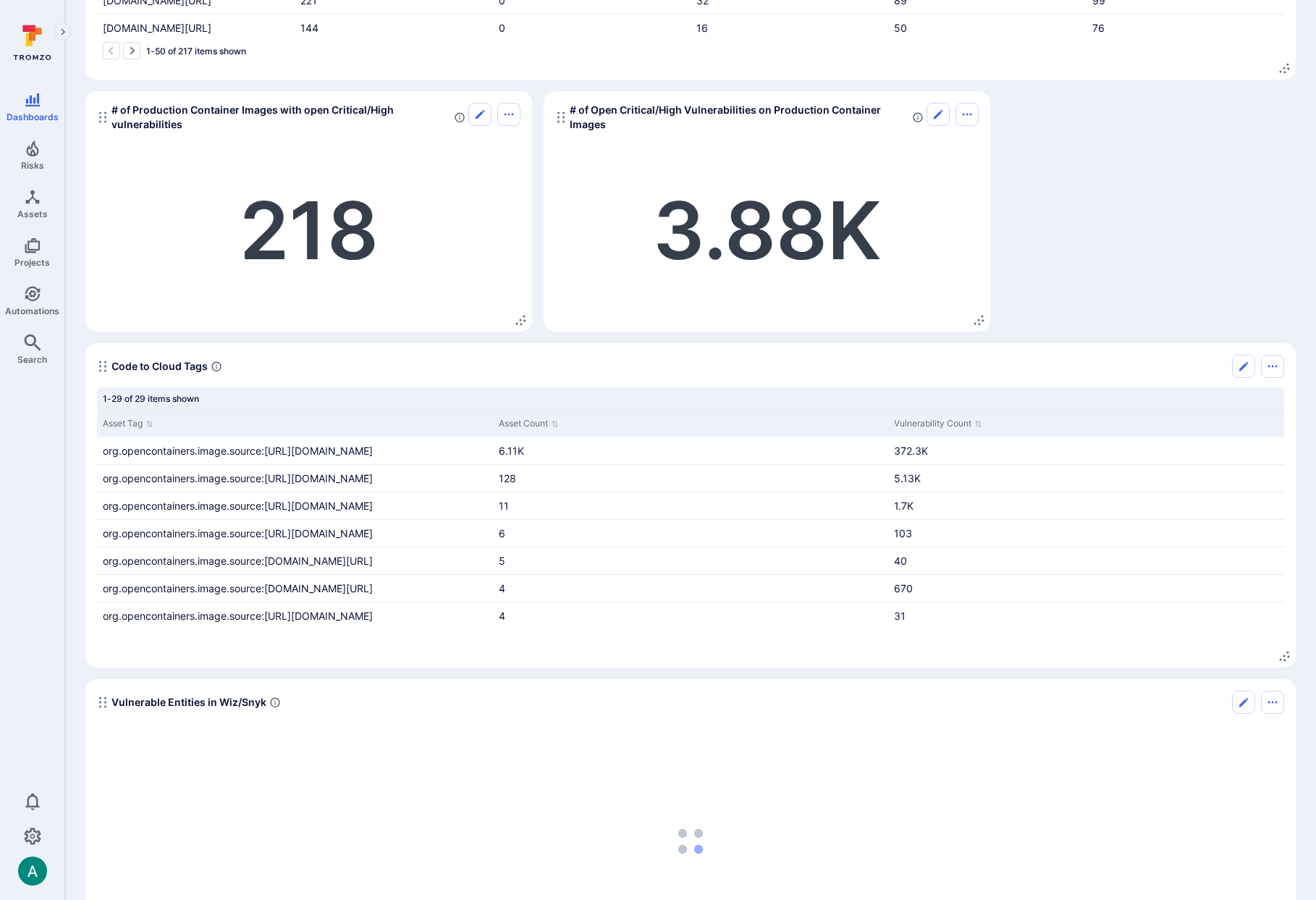
scroll to position [1835, 0]
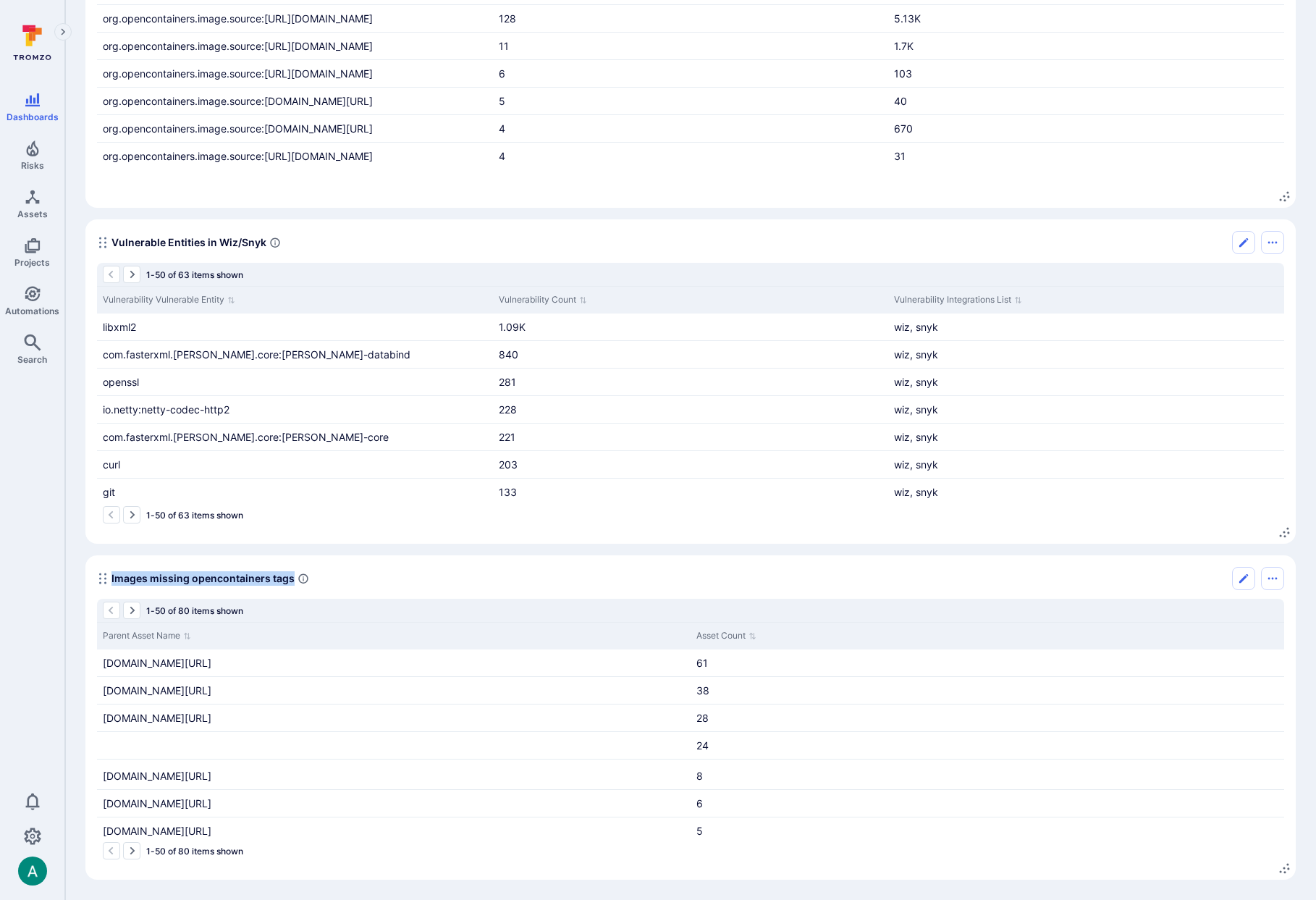
drag, startPoint x: 111, startPoint y: 578, endPoint x: 290, endPoint y: 577, distance: 179.0
click at [292, 576] on div "Images missing opencontainers tags" at bounding box center [203, 578] width 212 height 23
copy span "Images missing opencontainers tags"
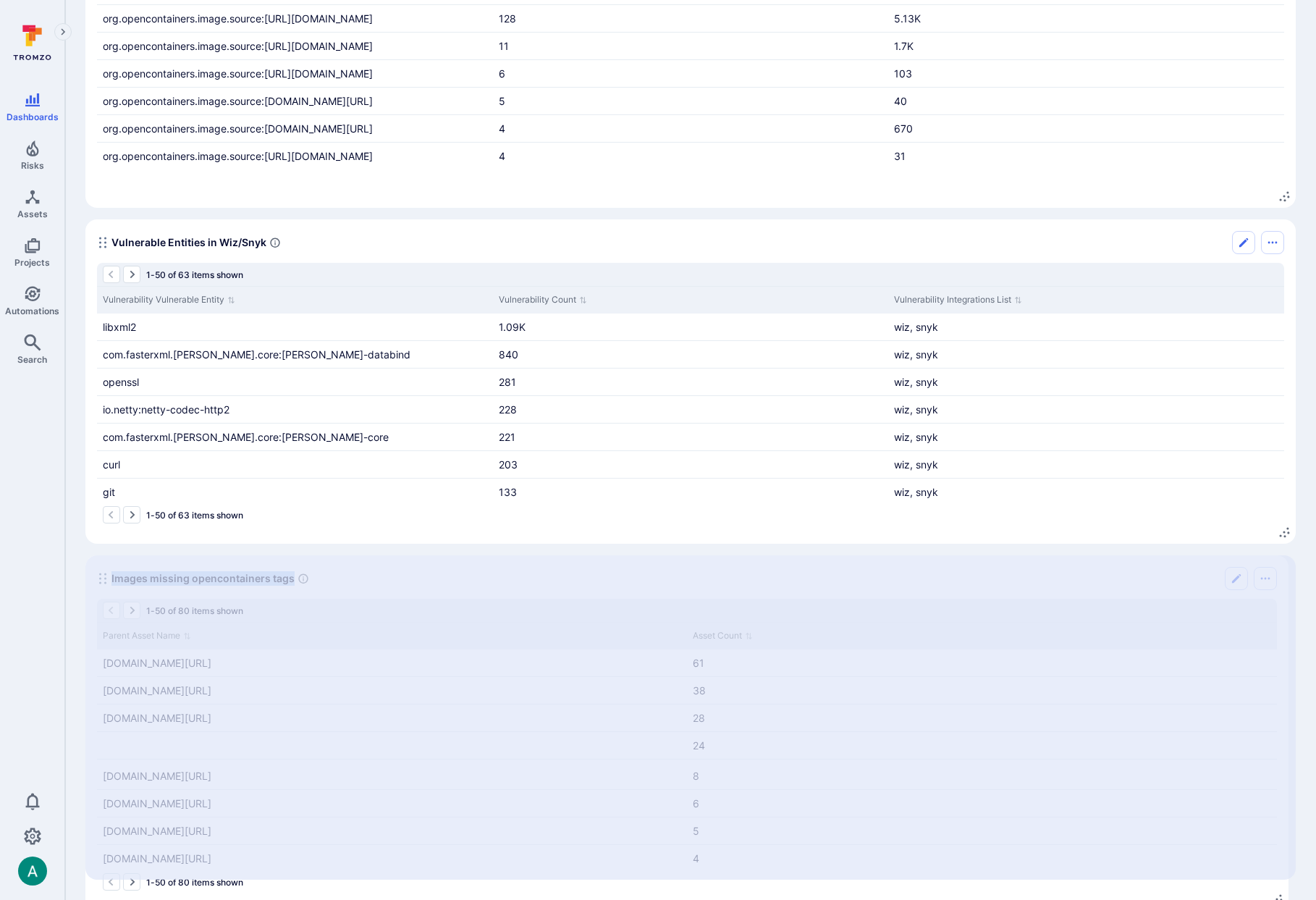
drag, startPoint x: 1287, startPoint y: 867, endPoint x: 1279, endPoint y: 898, distance: 32.0
click at [1279, 899] on icon "Widget" at bounding box center [1276, 899] width 11 height 11
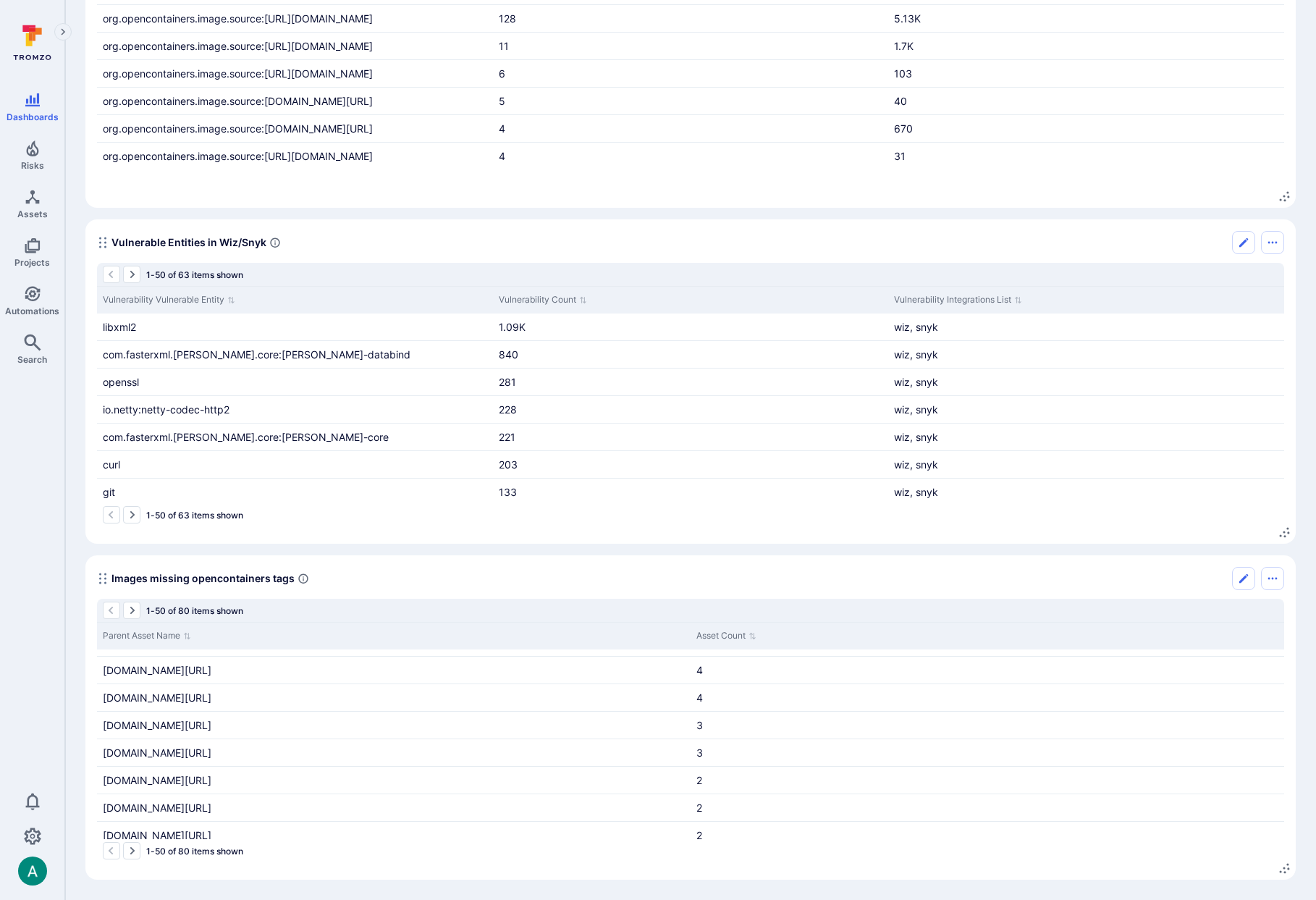
scroll to position [222, 0]
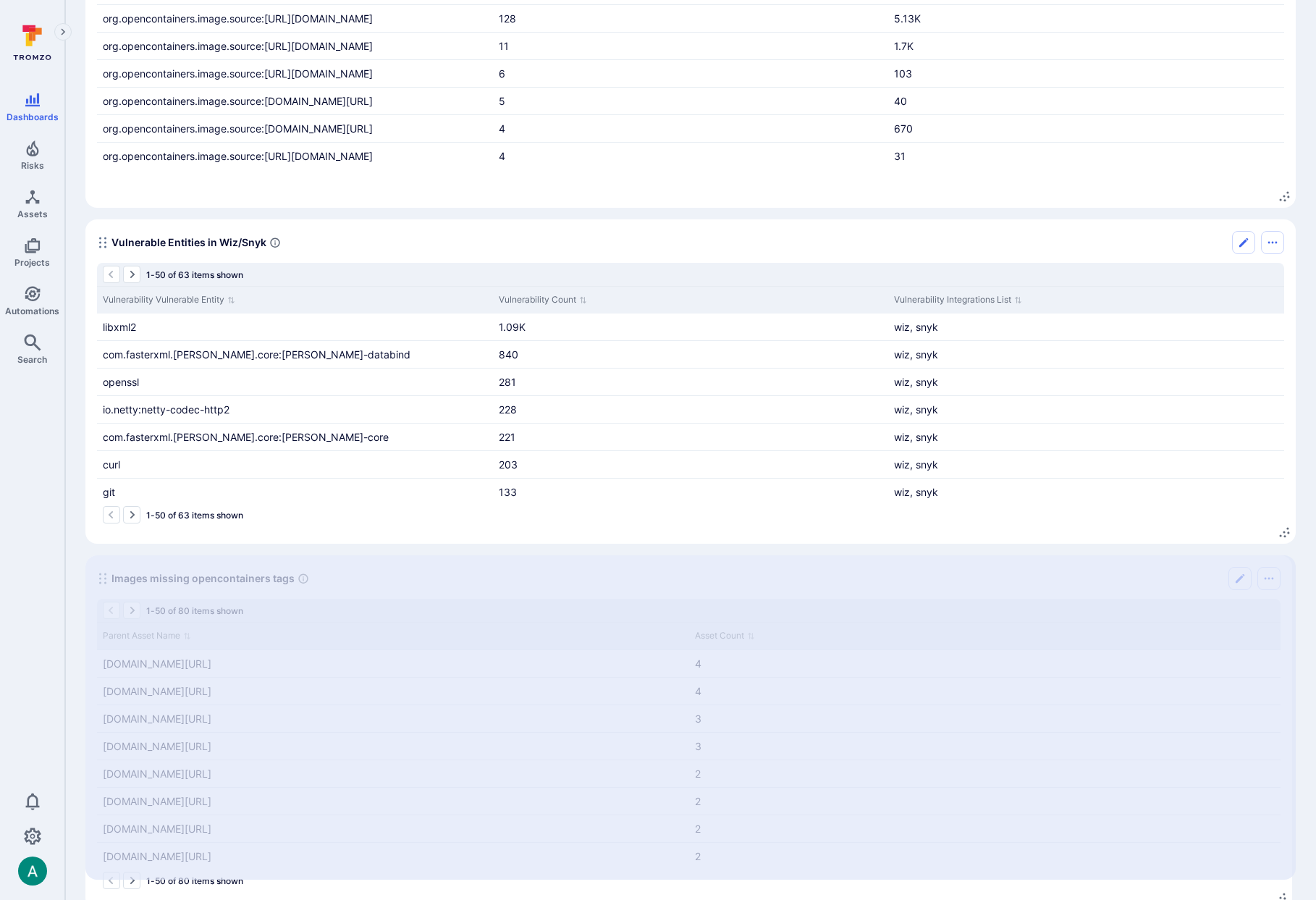
drag, startPoint x: 1285, startPoint y: 869, endPoint x: 1281, endPoint y: 896, distance: 27.3
click at [1281, 897] on icon "Widget" at bounding box center [1279, 897] width 11 height 11
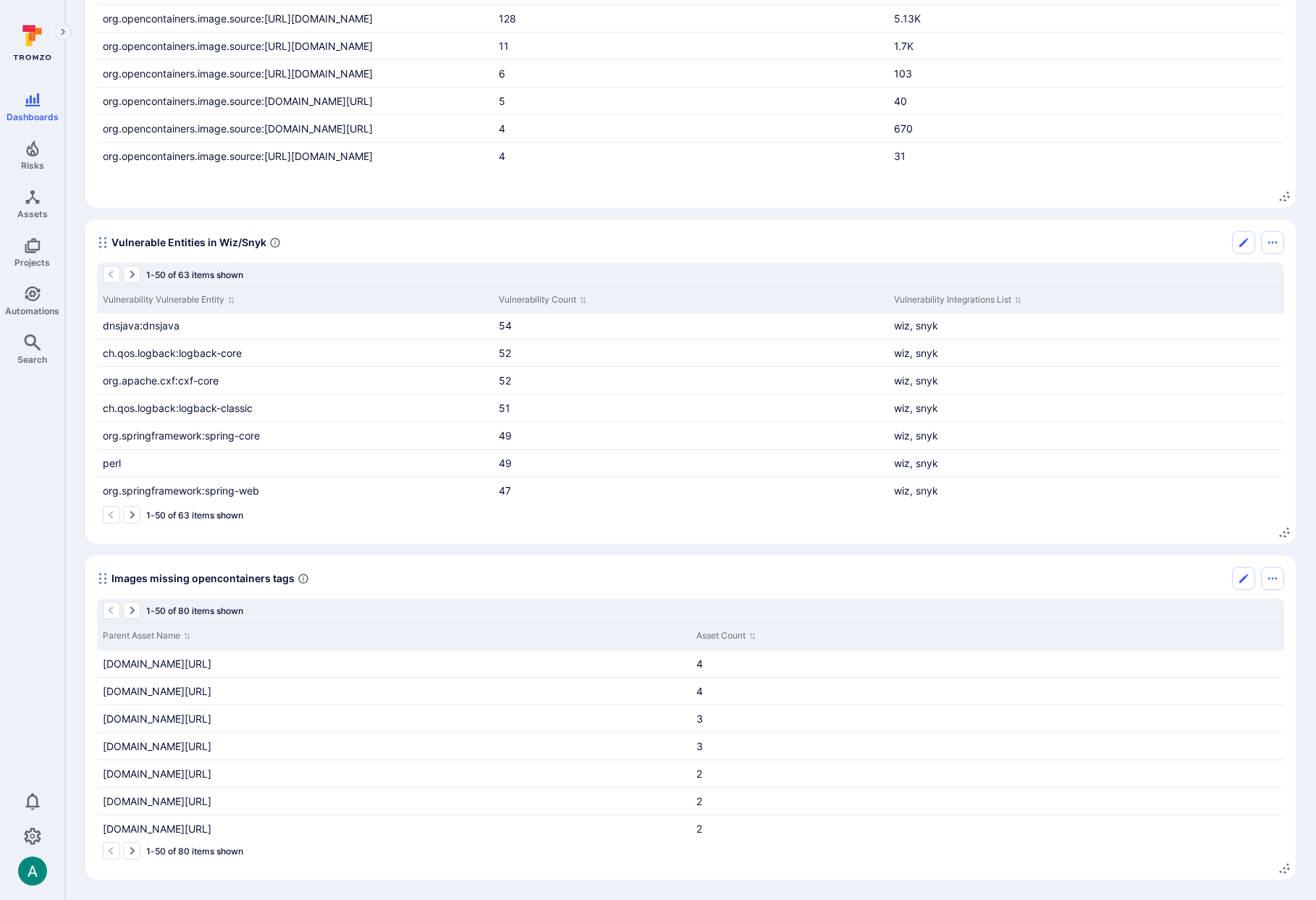
scroll to position [257, 0]
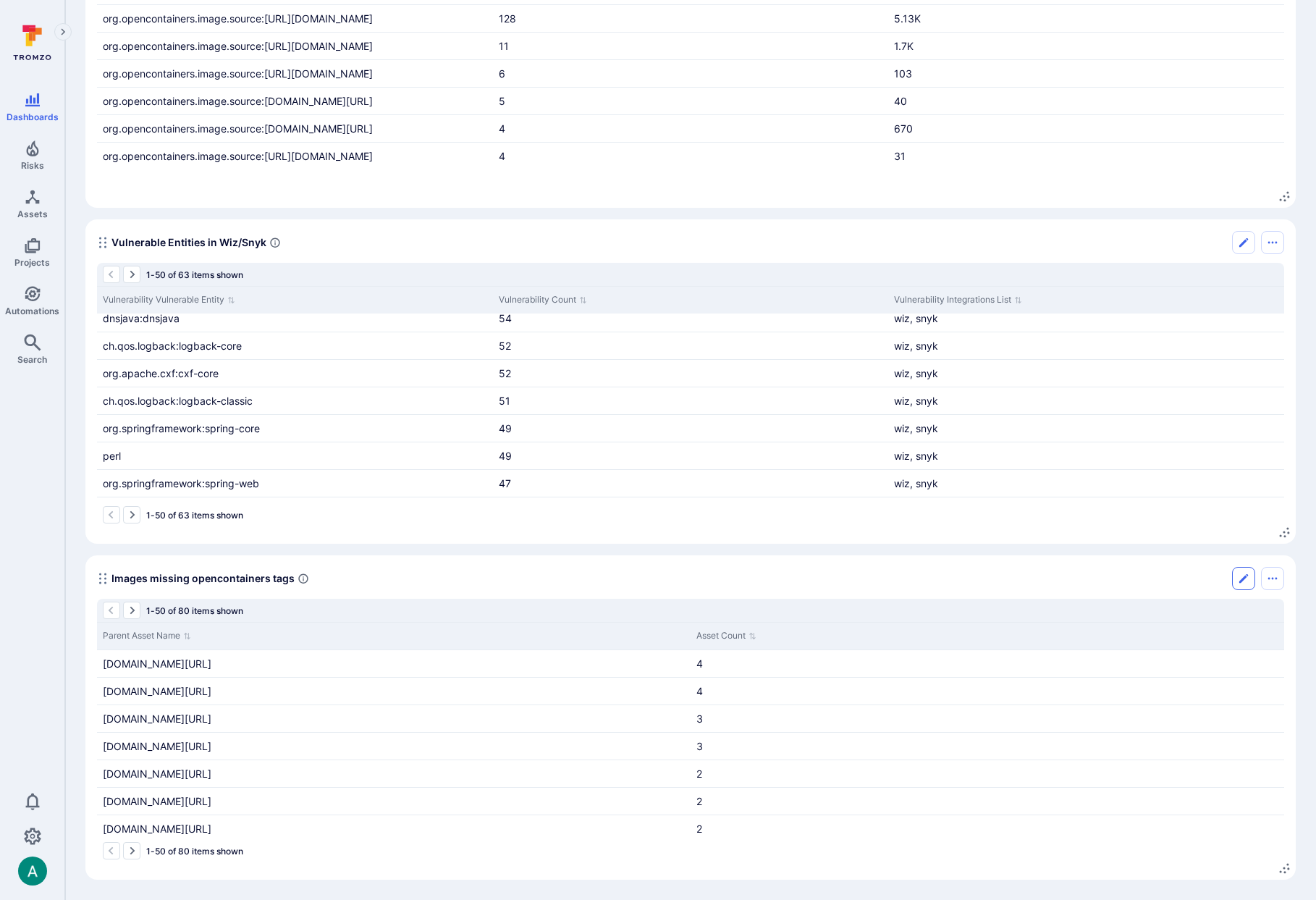
click at [1245, 577] on icon "Edit" at bounding box center [1243, 578] width 9 height 9
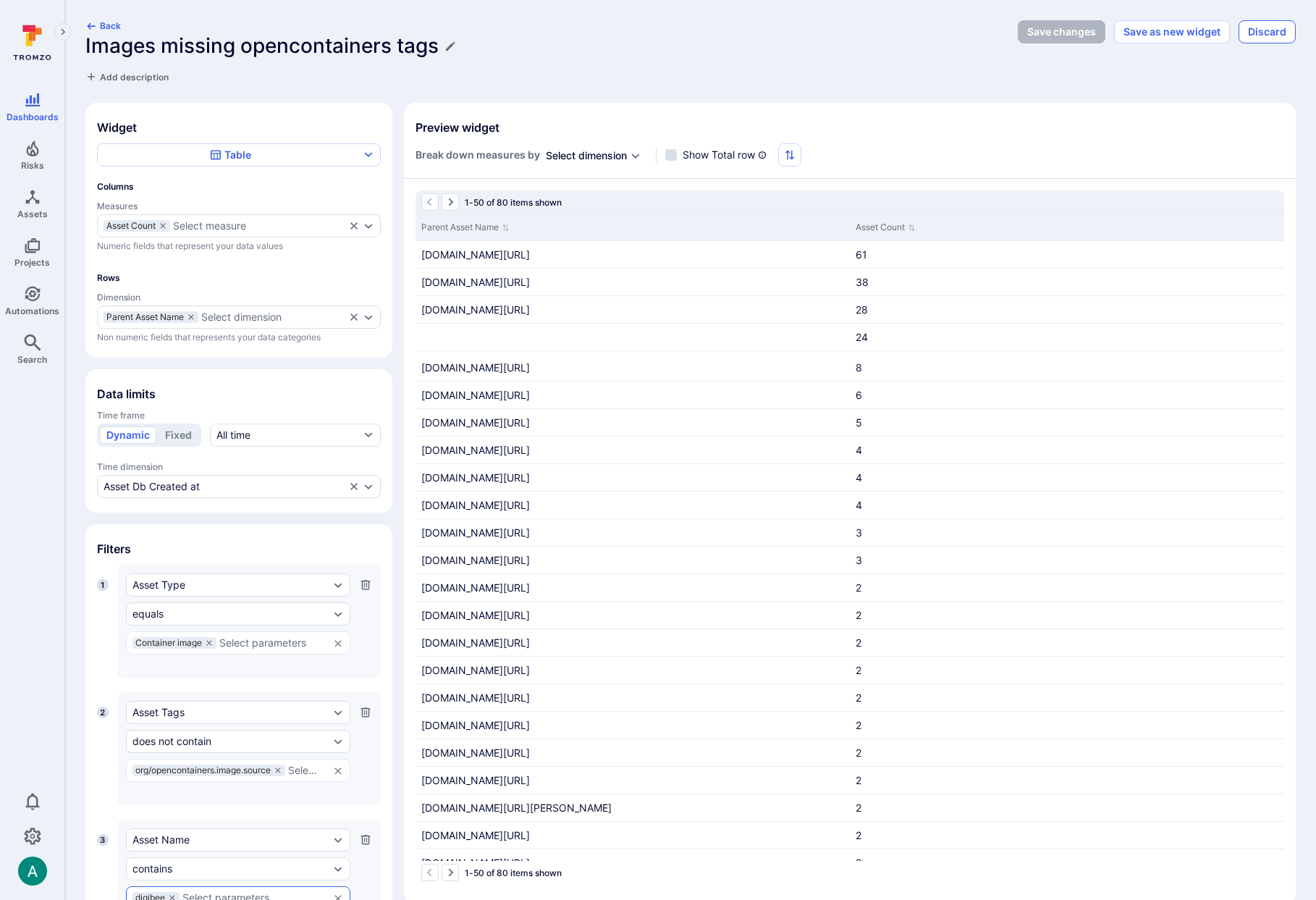
click at [1270, 34] on button "Discard" at bounding box center [1267, 31] width 57 height 23
